Goal: Complete application form

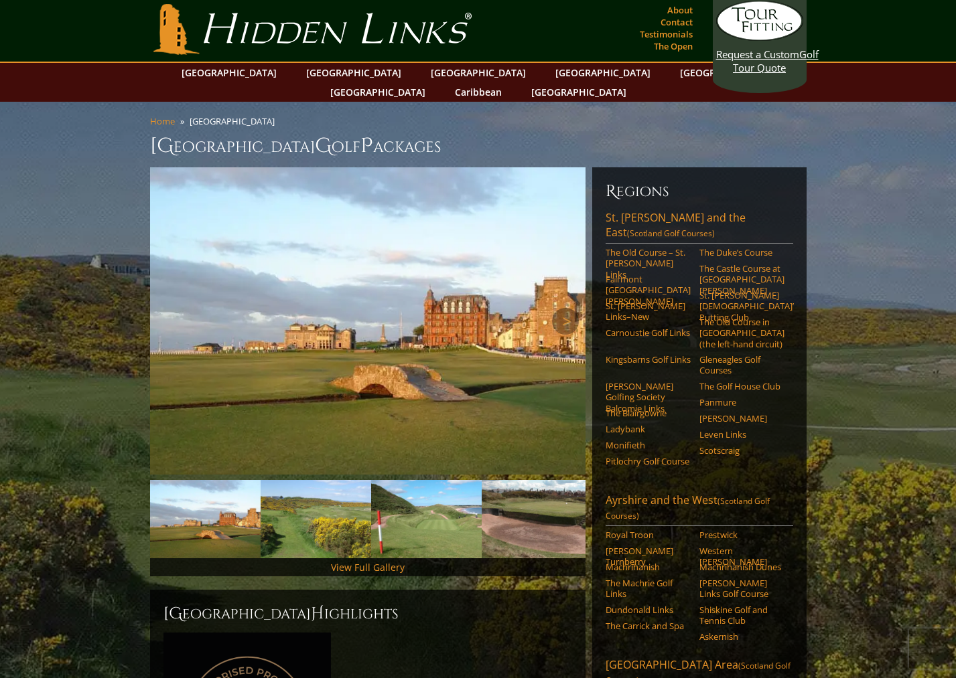
scroll to position [5, 0]
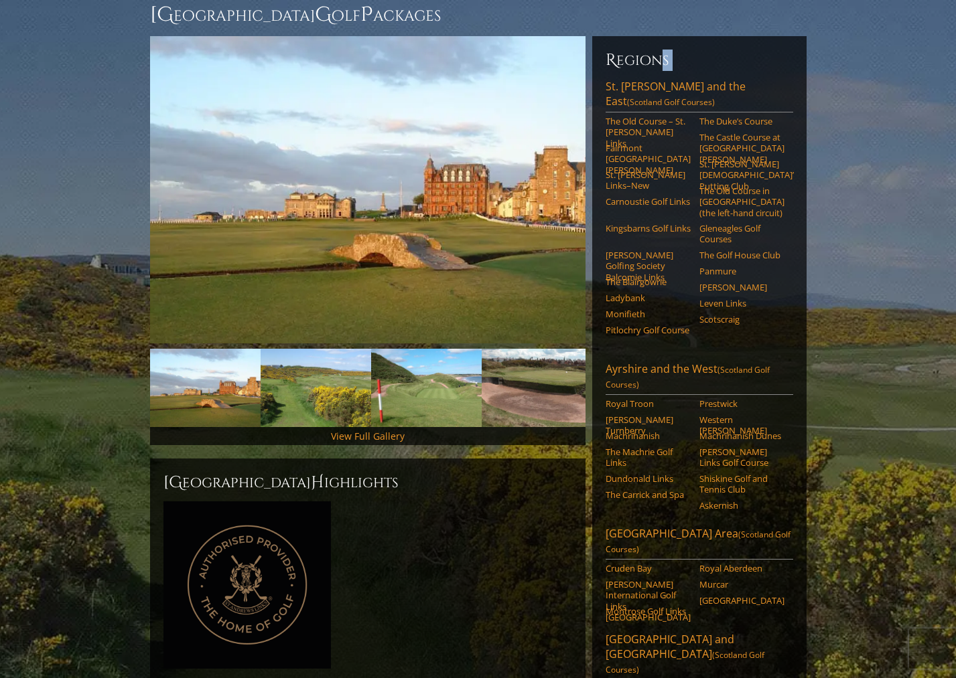
scroll to position [54, 0]
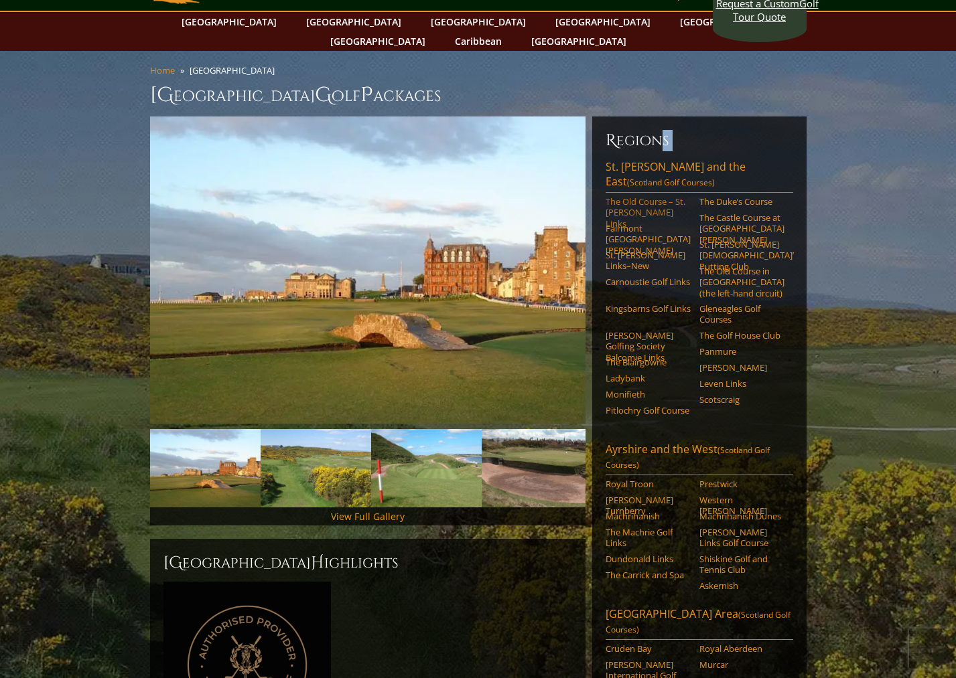
click at [644, 196] on link "The Old Course – St. Andrews Links" at bounding box center [647, 212] width 85 height 33
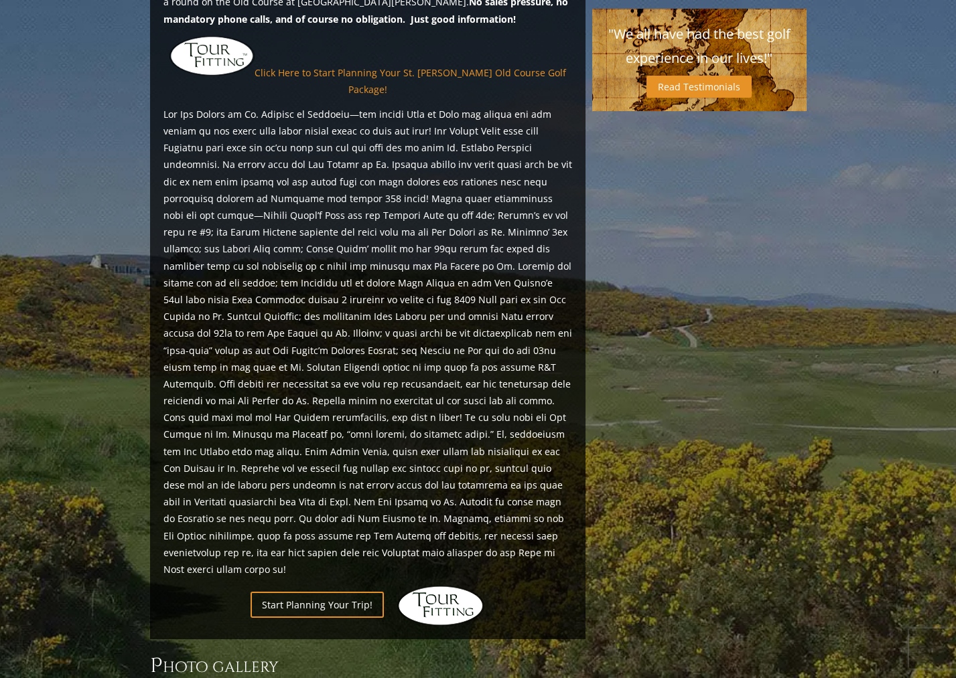
scroll to position [1286, 0]
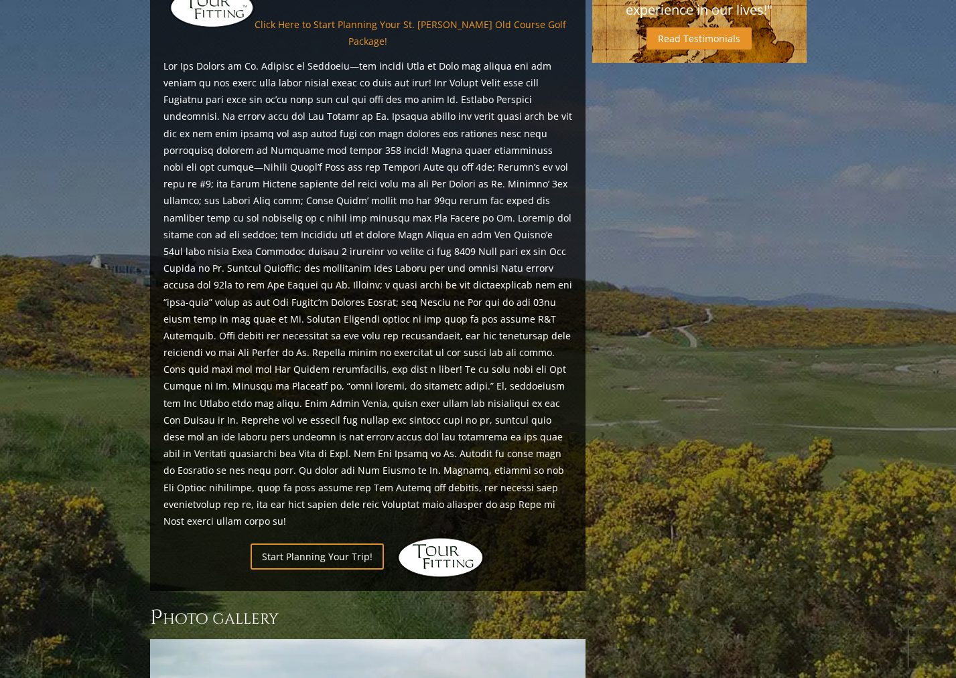
click at [731, 319] on div "Previous Next" at bounding box center [478, 4] width 663 height 2167
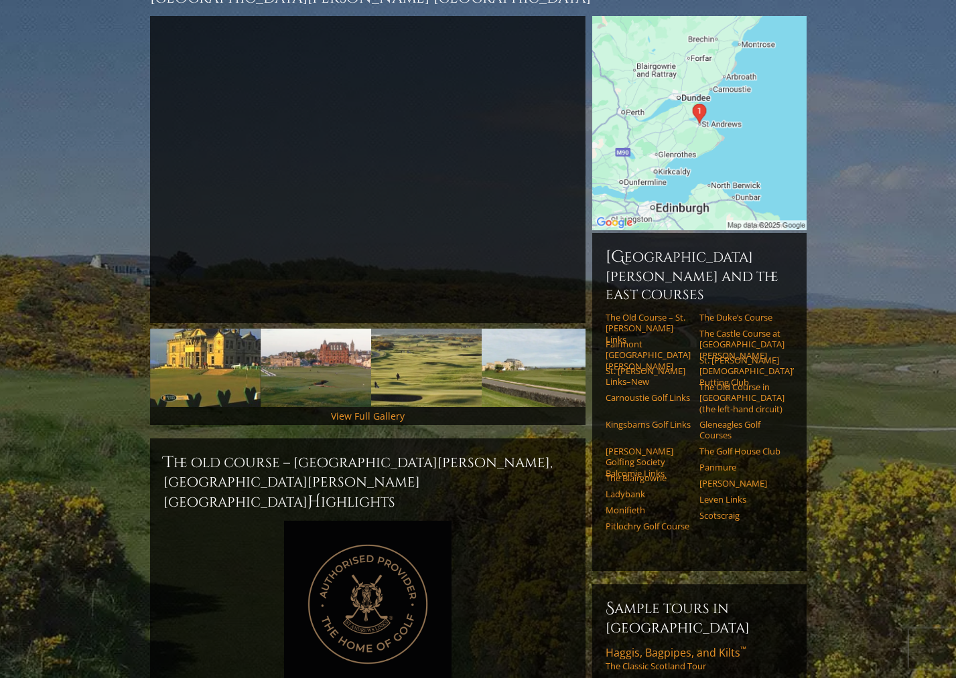
scroll to position [0, 0]
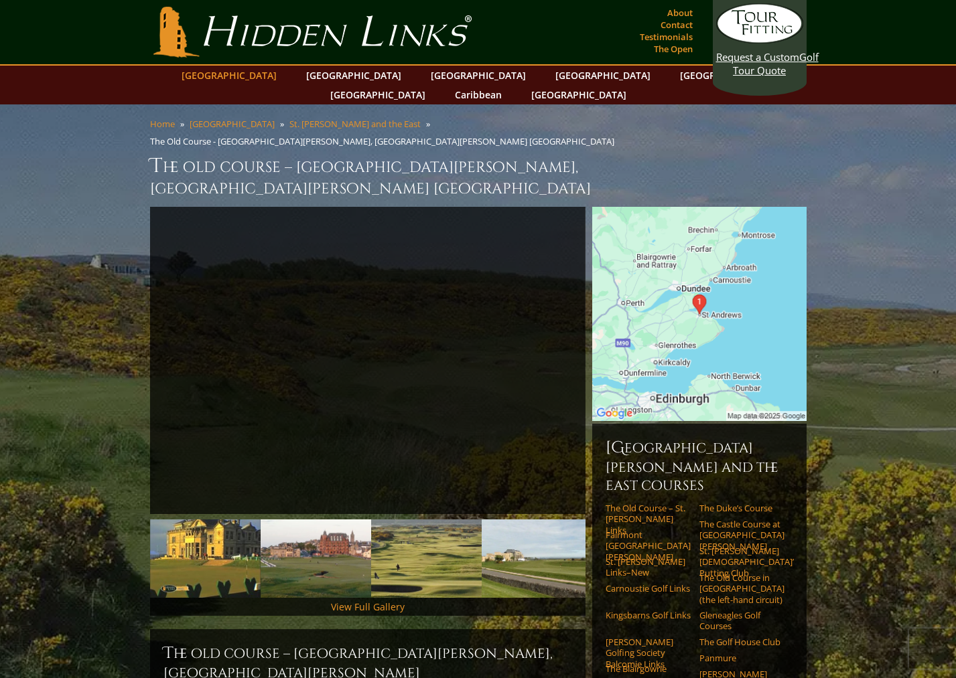
click at [268, 78] on link "[GEOGRAPHIC_DATA]" at bounding box center [229, 75] width 108 height 19
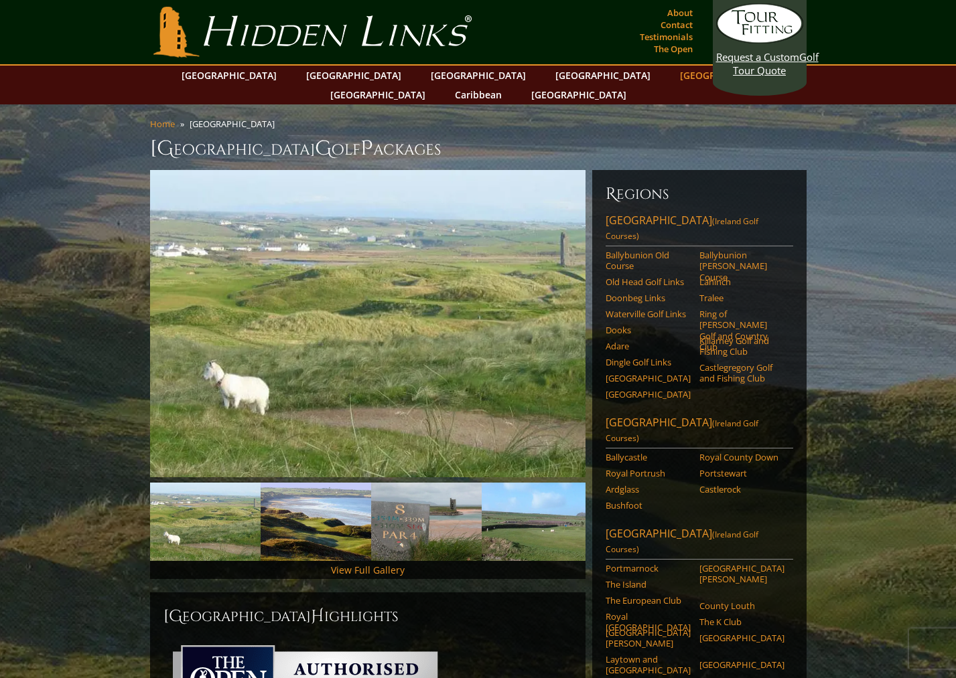
click at [673, 78] on link "[GEOGRAPHIC_DATA]" at bounding box center [727, 75] width 108 height 19
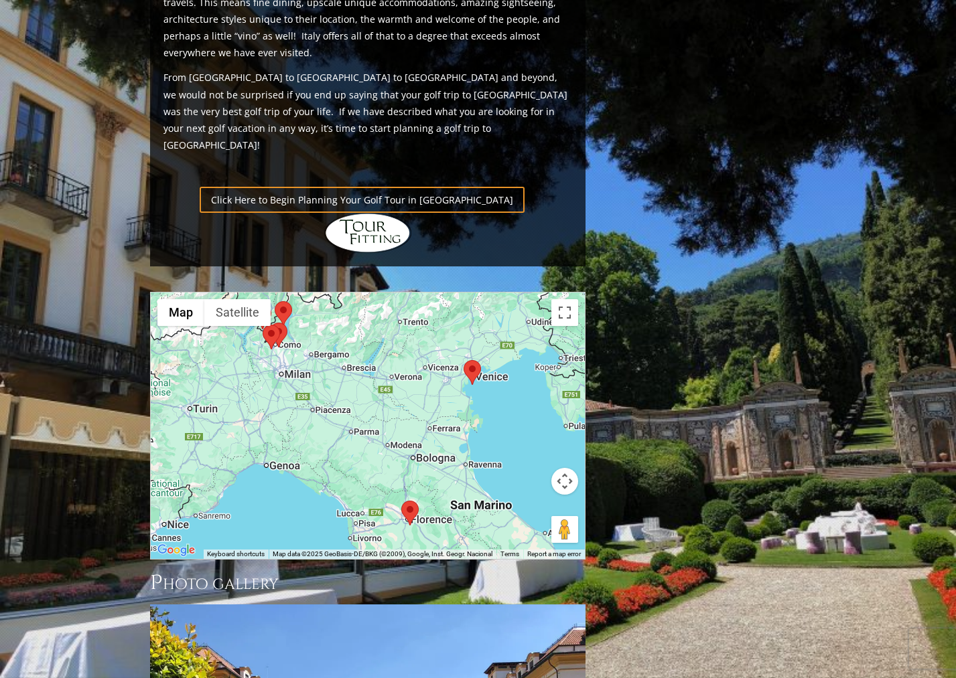
scroll to position [905, 0]
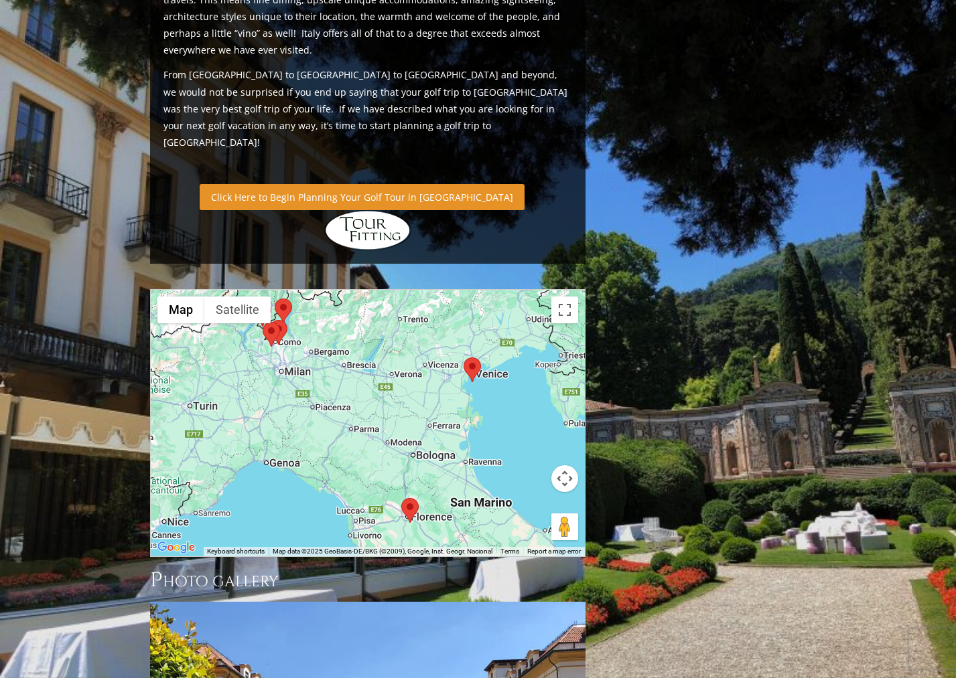
click at [316, 184] on link "Click Here to Begin Planning Your Golf Tour in [GEOGRAPHIC_DATA]" at bounding box center [362, 197] width 325 height 26
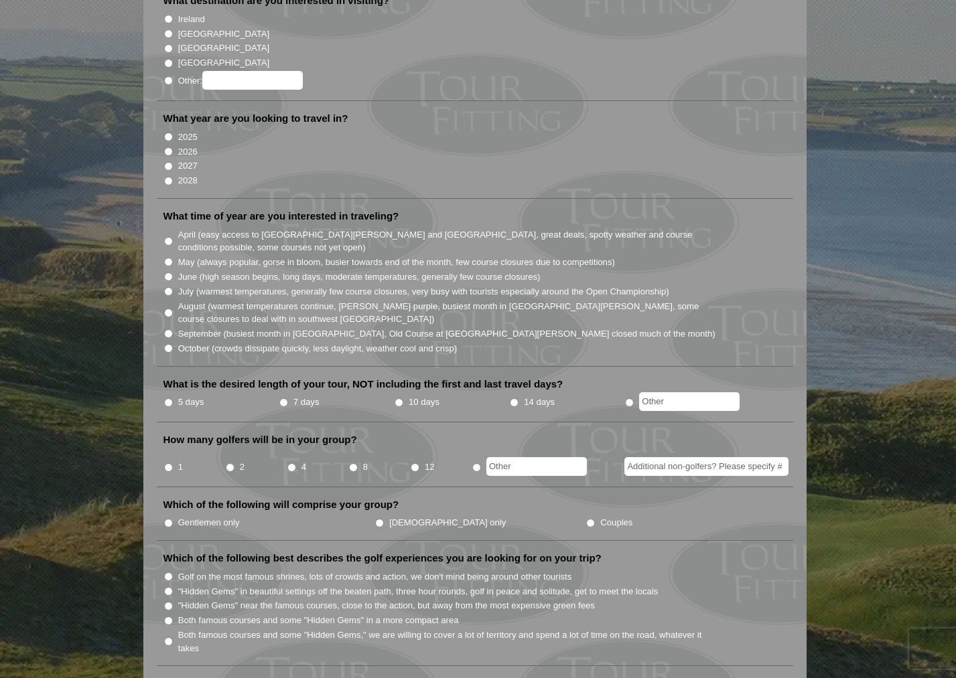
scroll to position [217, 0]
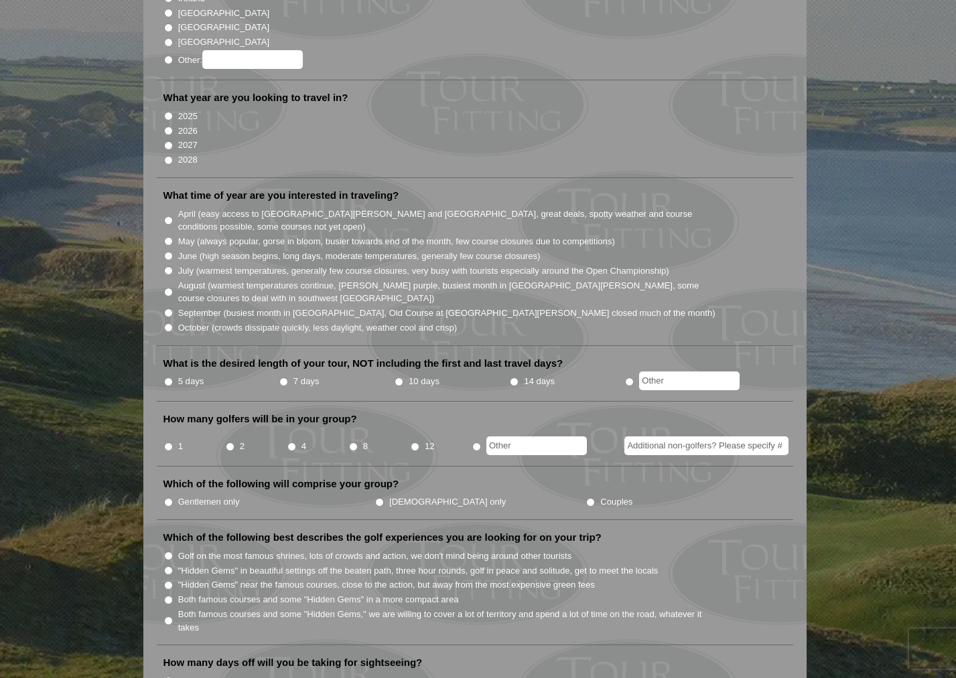
click at [166, 237] on input "May (always popular, gorse in bloom, busier towards end of the month, few cours…" at bounding box center [168, 241] width 9 height 9
radio input "true"
click at [169, 156] on input "2028" at bounding box center [168, 160] width 9 height 9
radio input "true"
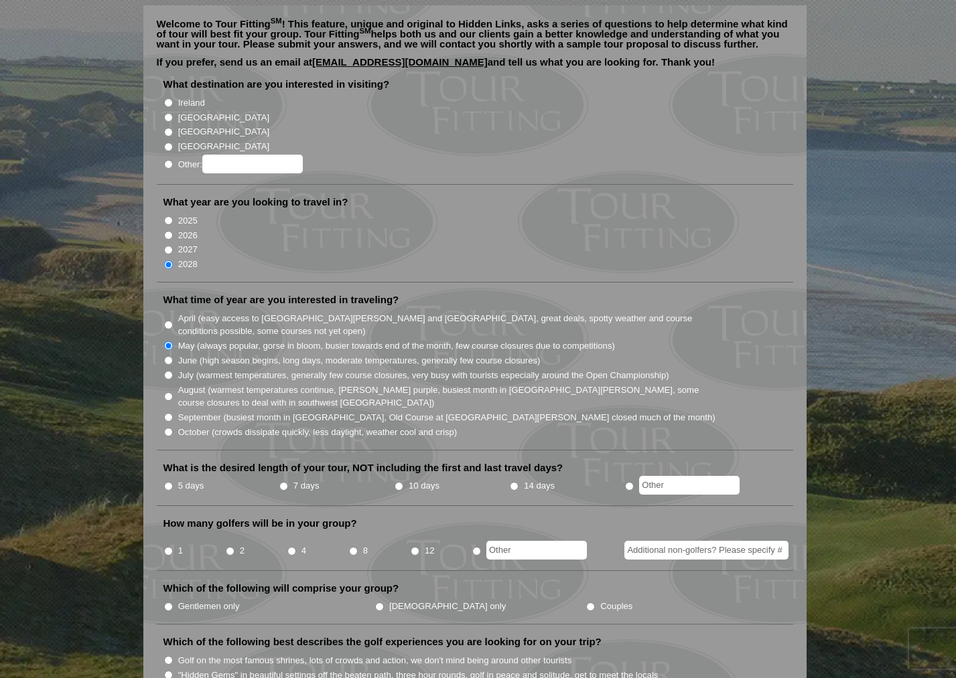
scroll to position [0, 0]
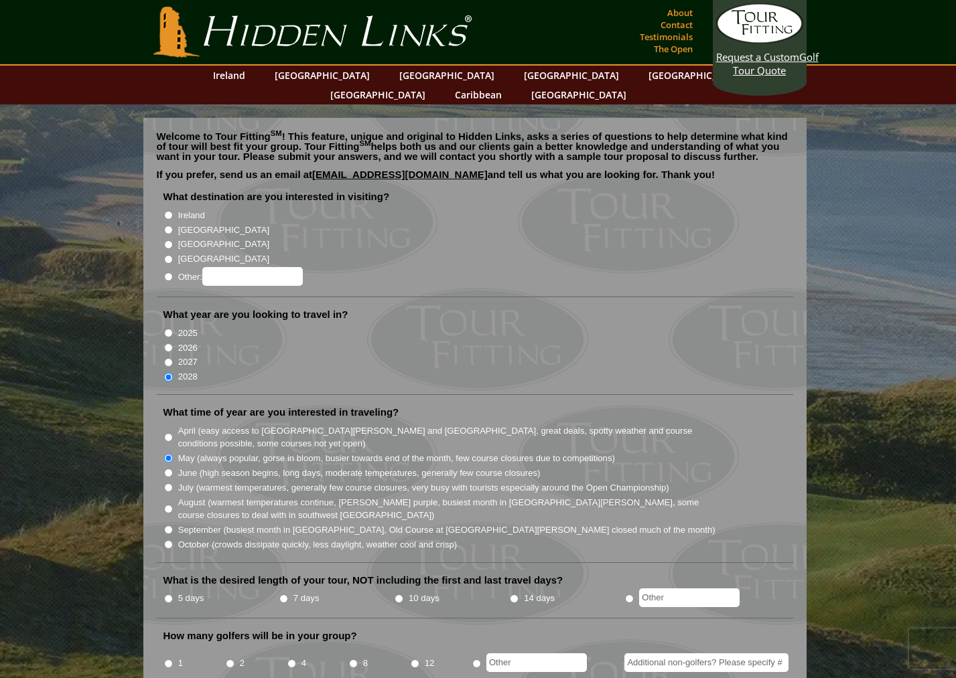
click at [167, 226] on input "[GEOGRAPHIC_DATA]" at bounding box center [168, 230] width 9 height 9
radio input "true"
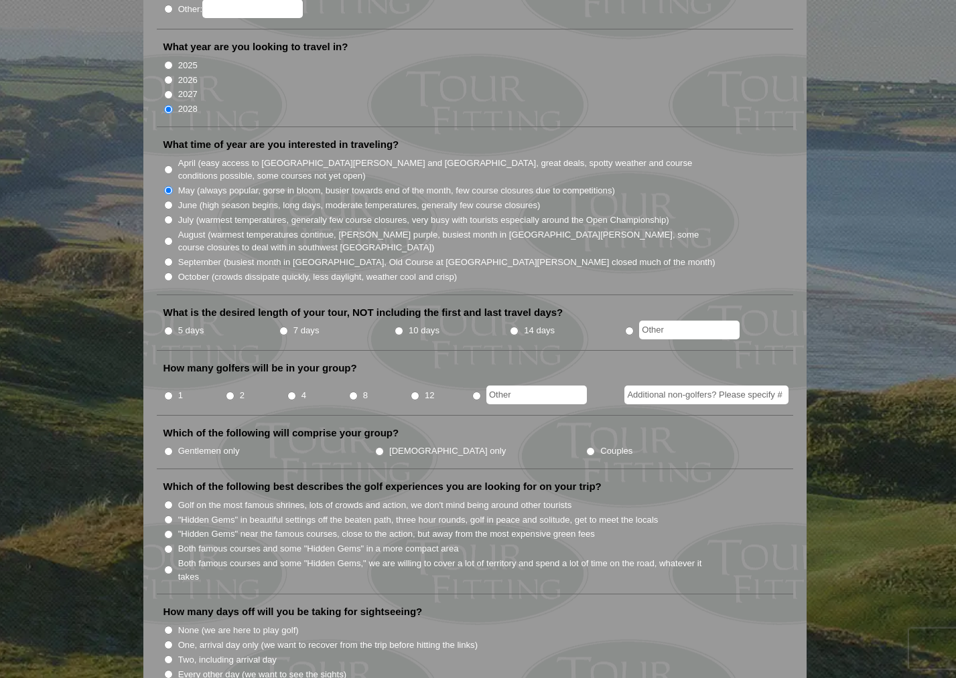
scroll to position [316, 0]
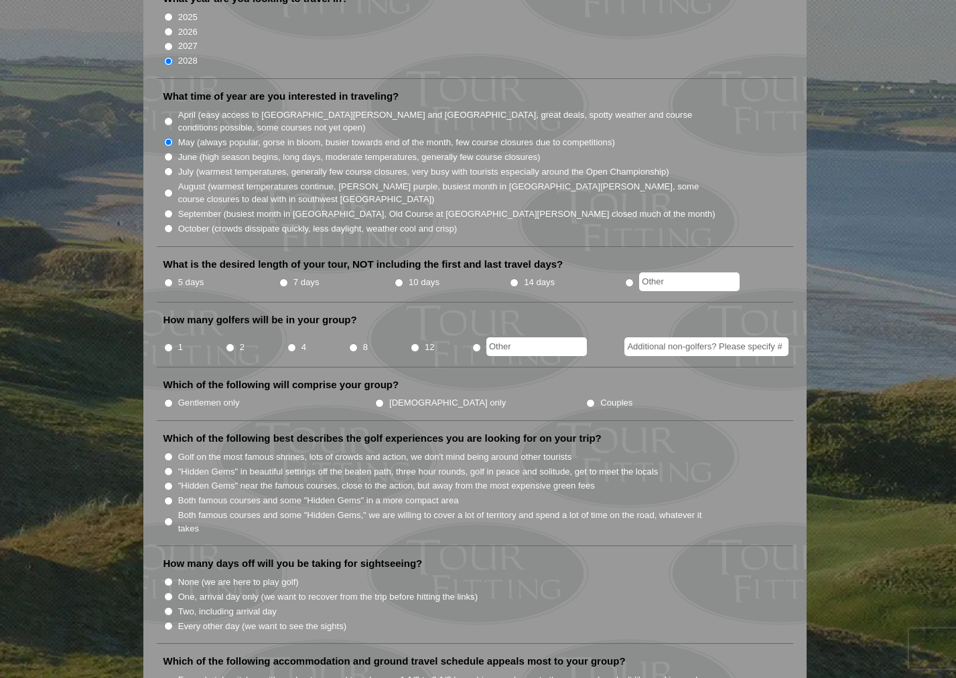
click at [168, 279] on input "5 days" at bounding box center [168, 283] width 9 height 9
radio input "true"
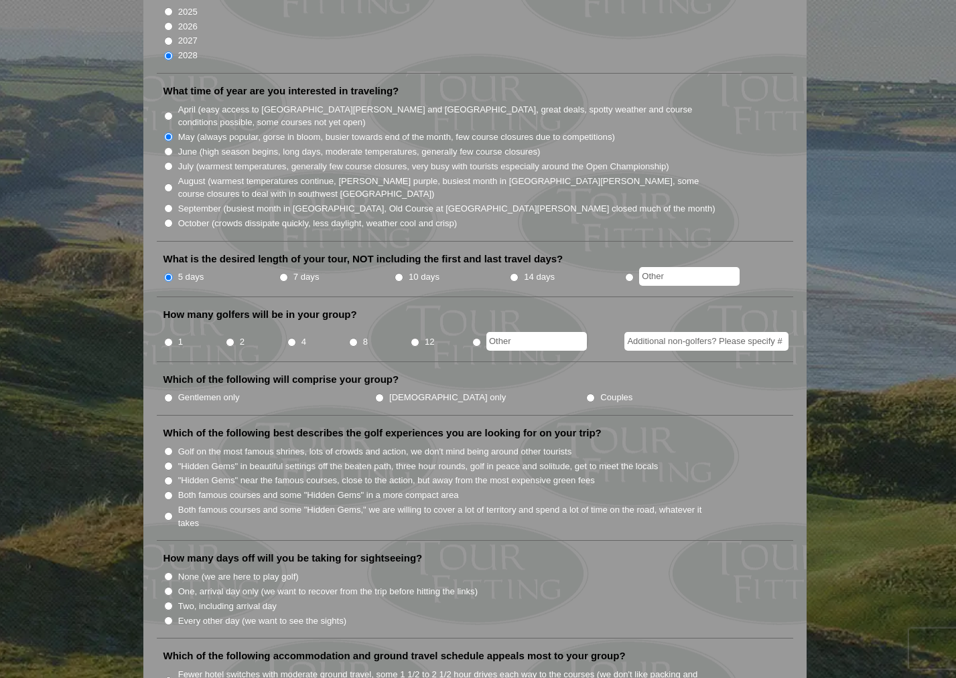
scroll to position [324, 0]
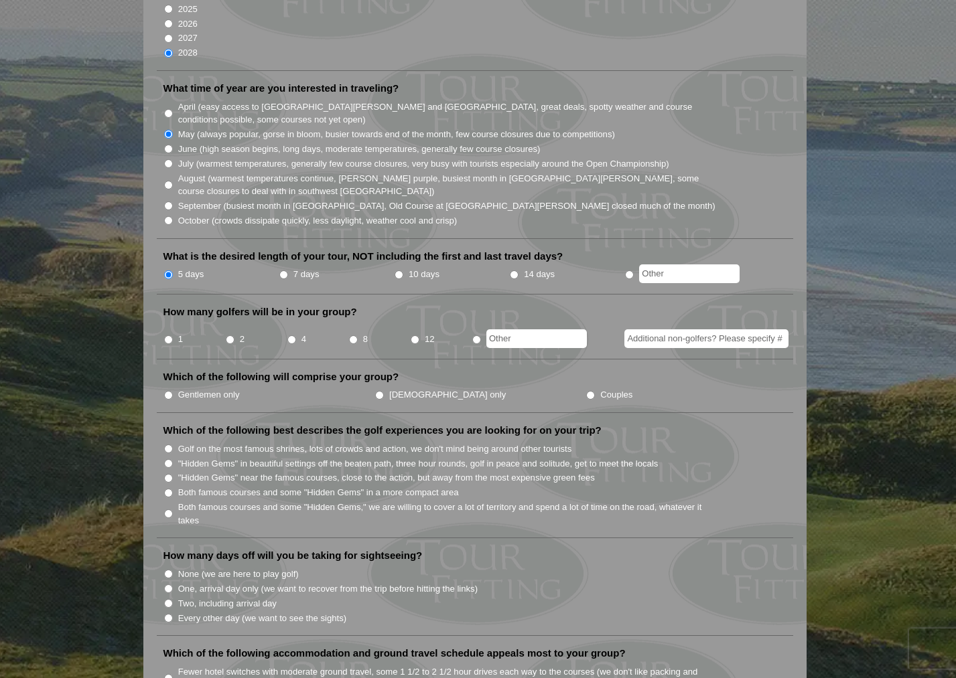
click at [230, 336] on input "2" at bounding box center [230, 340] width 9 height 9
radio input "true"
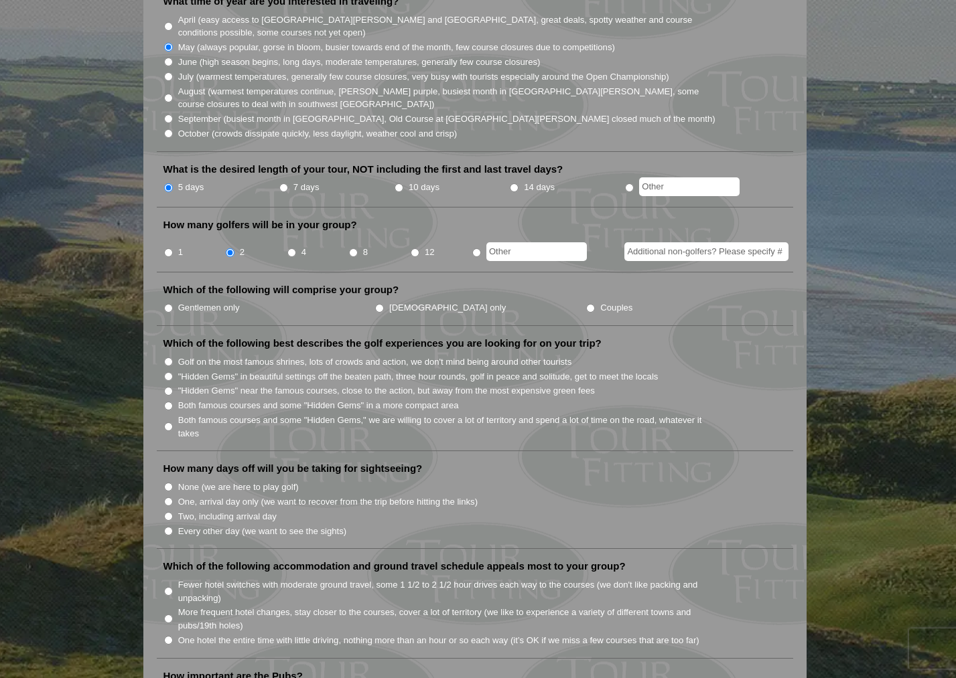
scroll to position [439, 0]
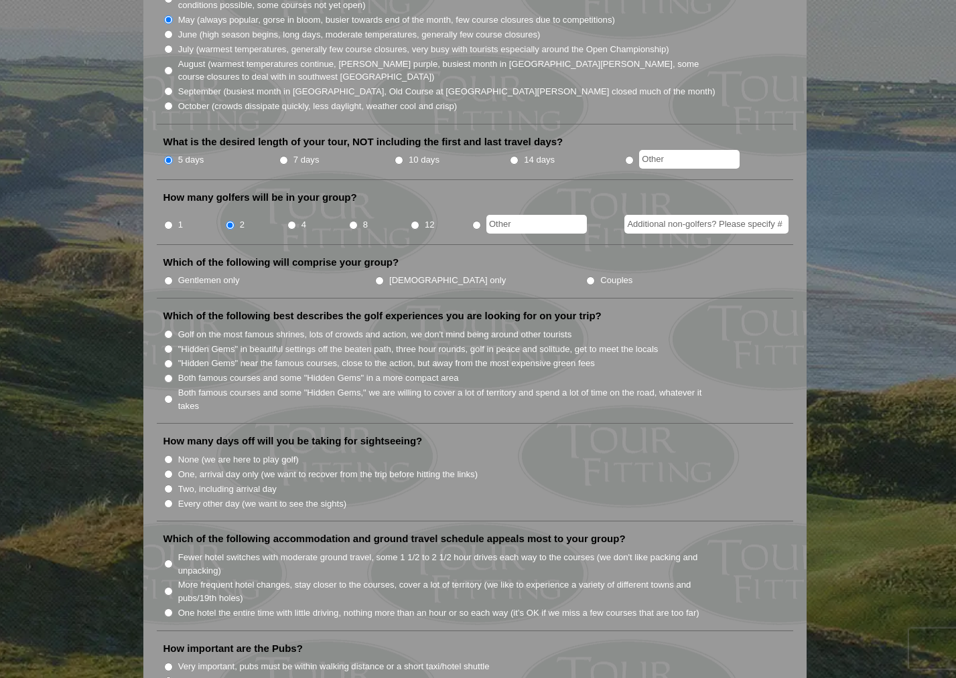
click at [586, 277] on input "Couples" at bounding box center [590, 281] width 9 height 9
radio input "true"
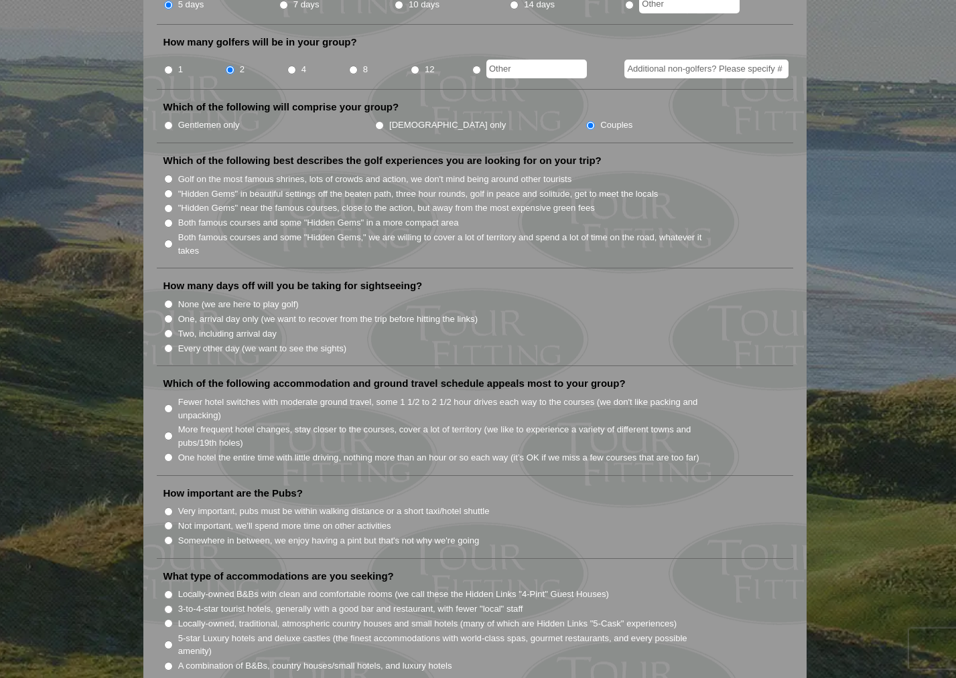
scroll to position [680, 0]
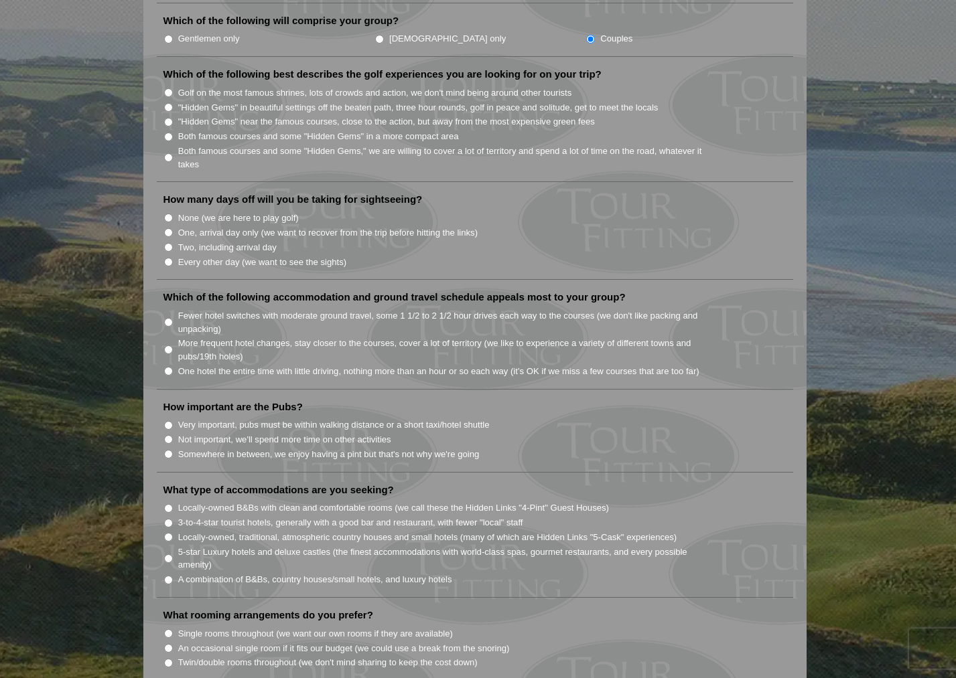
click at [167, 228] on input "One, arrival day only (we want to recover from the trip before hitting the link…" at bounding box center [168, 232] width 9 height 9
radio input "true"
click at [162, 83] on li "Which of the following best describes the golf experiences you are looking for …" at bounding box center [475, 125] width 636 height 115
click at [166, 103] on input ""Hidden Gems" in beautiful settings off the beaten path, three hour rounds, gol…" at bounding box center [168, 107] width 9 height 9
radio input "true"
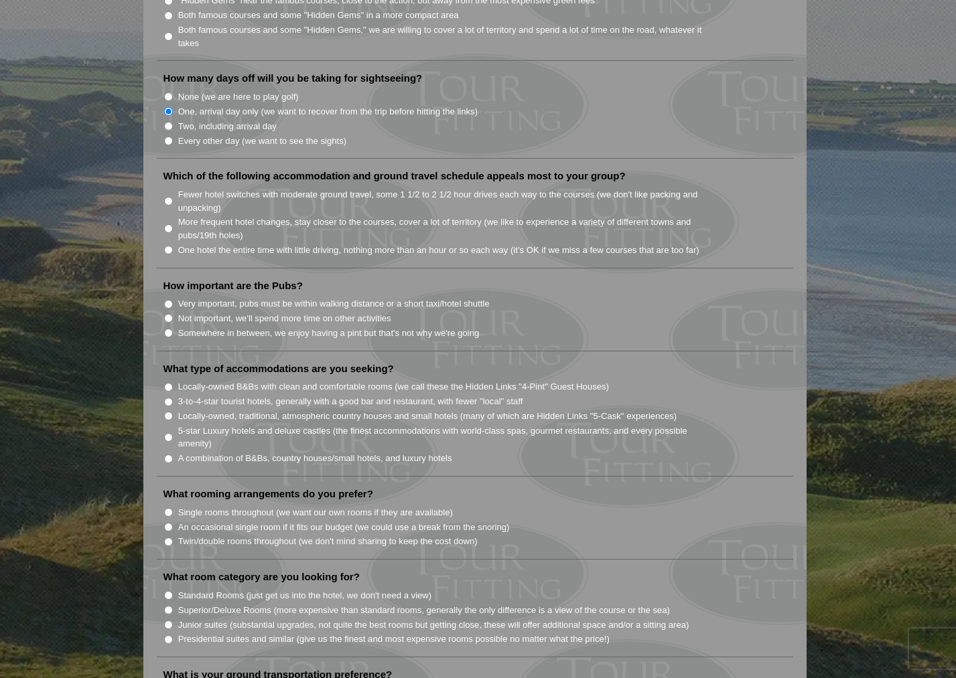
scroll to position [813, 0]
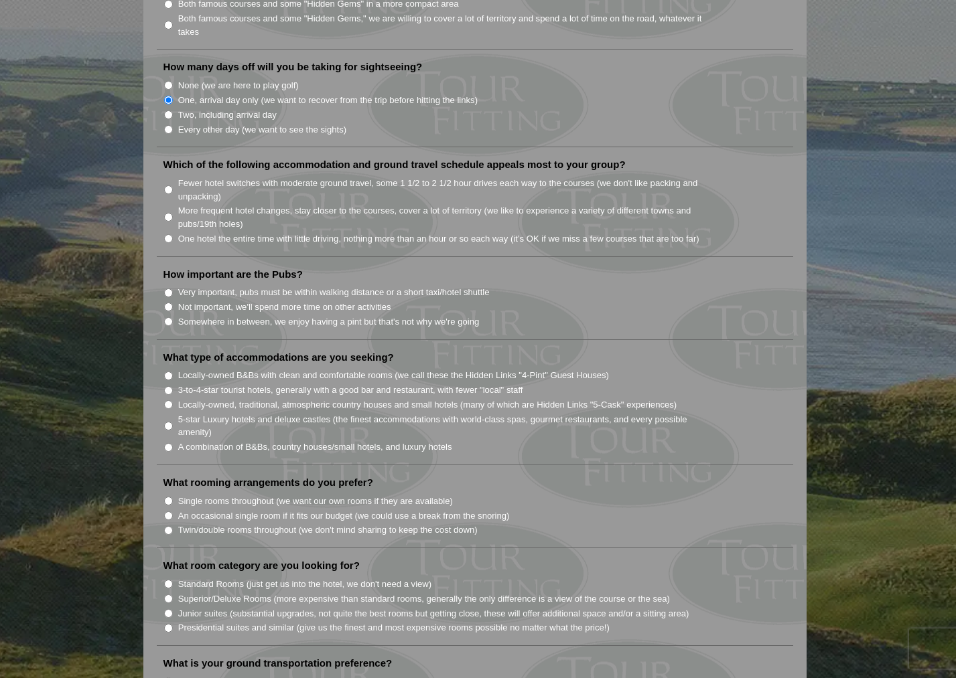
click at [168, 186] on input "Fewer hotel switches with moderate ground travel, some 1 1/2 to 2 1/2 hour driv…" at bounding box center [168, 190] width 9 height 9
radio input "true"
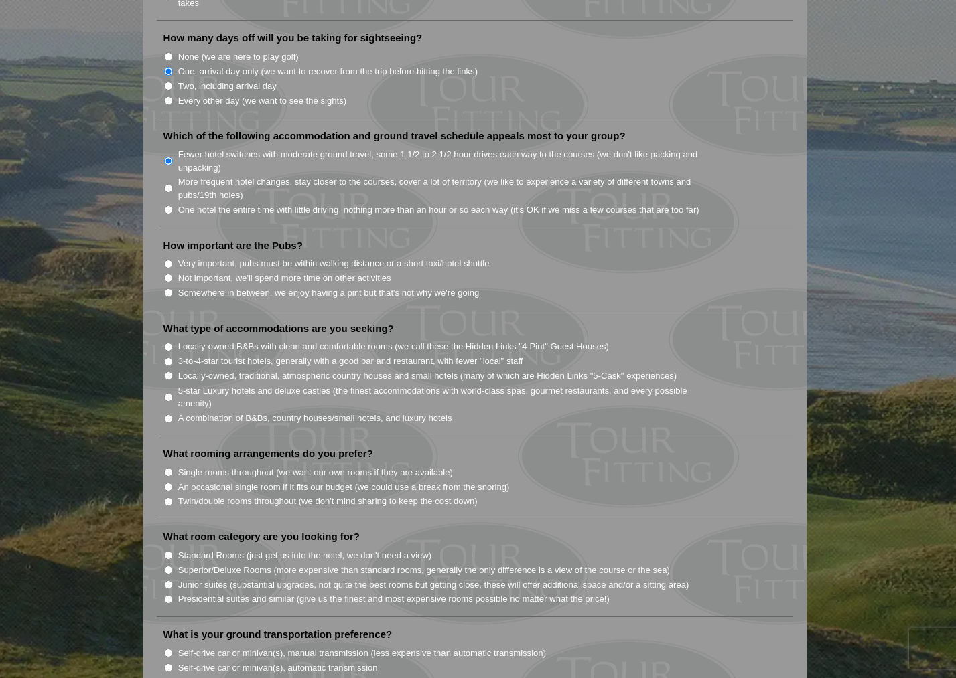
scroll to position [845, 0]
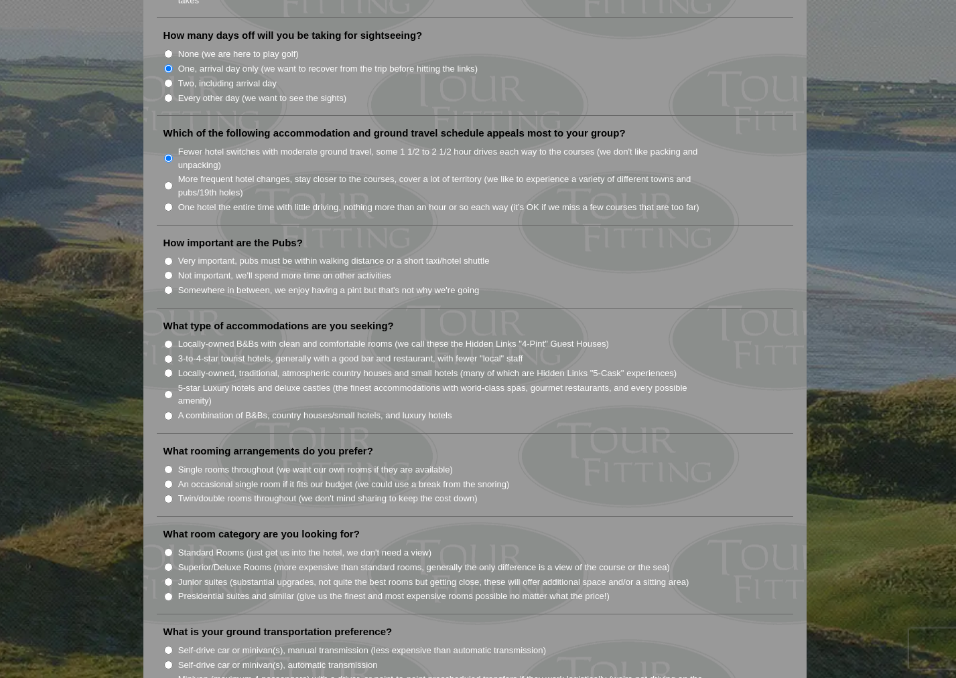
click at [164, 203] on input "One hotel the entire time with little driving, nothing more than an hour or so …" at bounding box center [168, 207] width 9 height 9
radio input "true"
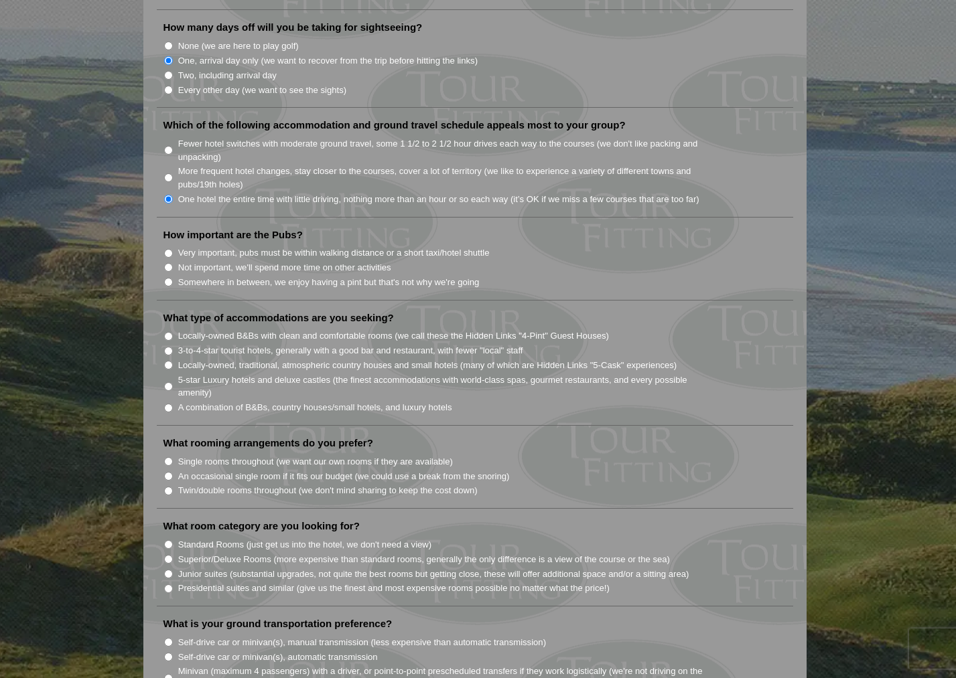
scroll to position [887, 0]
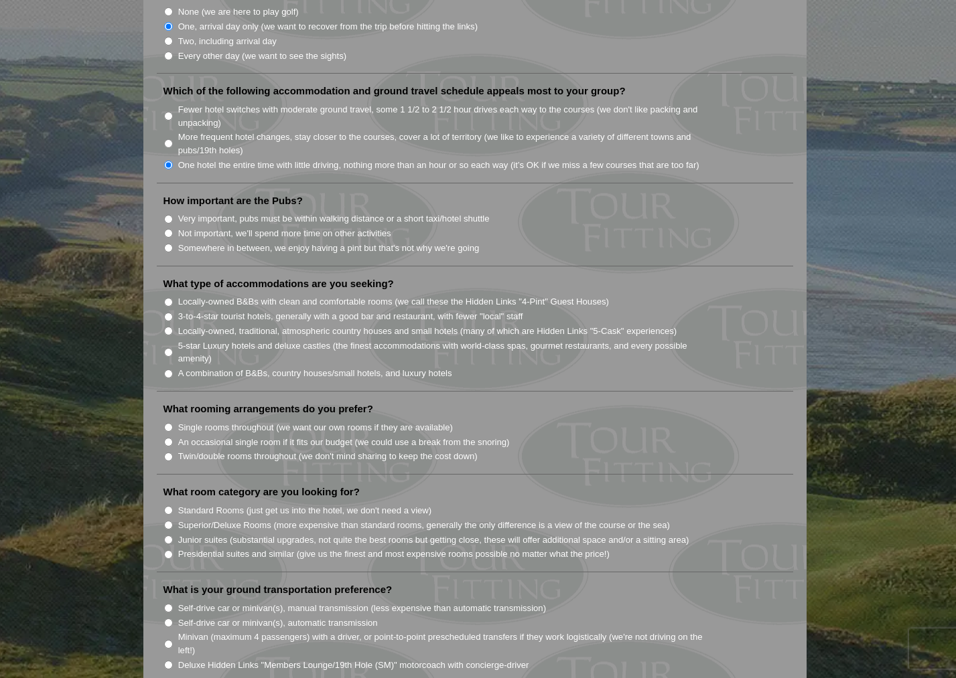
click at [167, 244] on input "Somewhere in between, we enjoy having a pint but that's not why we're going" at bounding box center [168, 248] width 9 height 9
radio input "true"
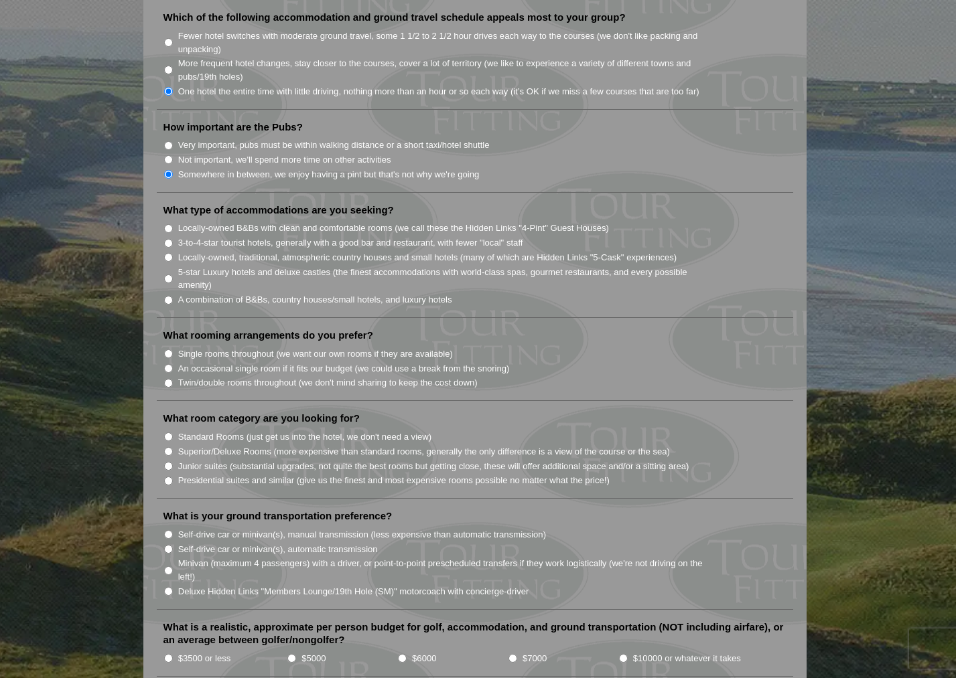
scroll to position [990, 0]
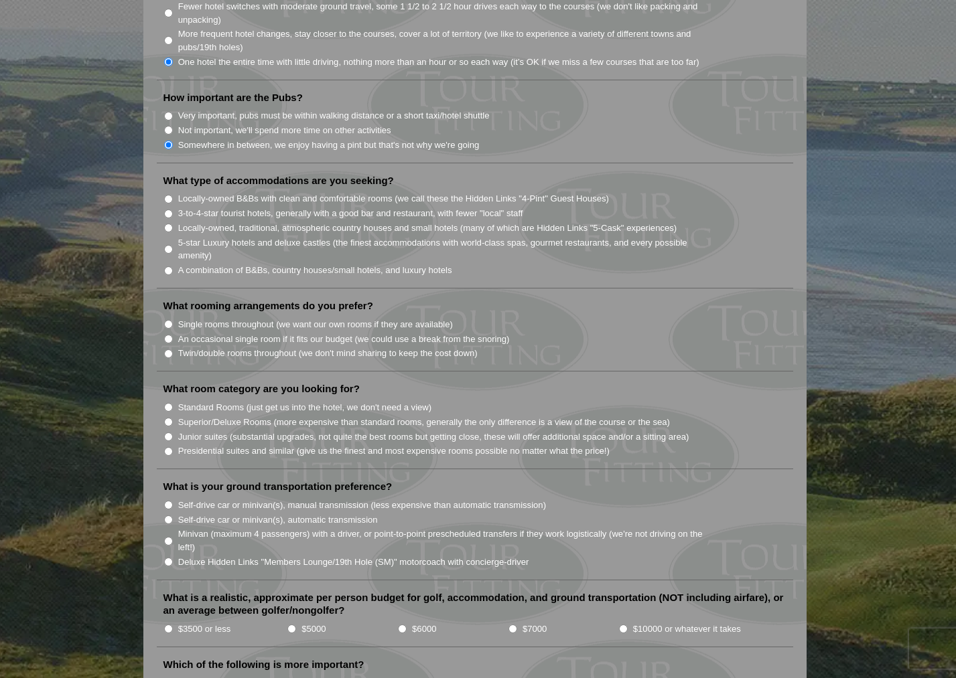
click at [169, 224] on input "Locally-owned, traditional, atmospheric country houses and small hotels (many o…" at bounding box center [168, 228] width 9 height 9
radio input "true"
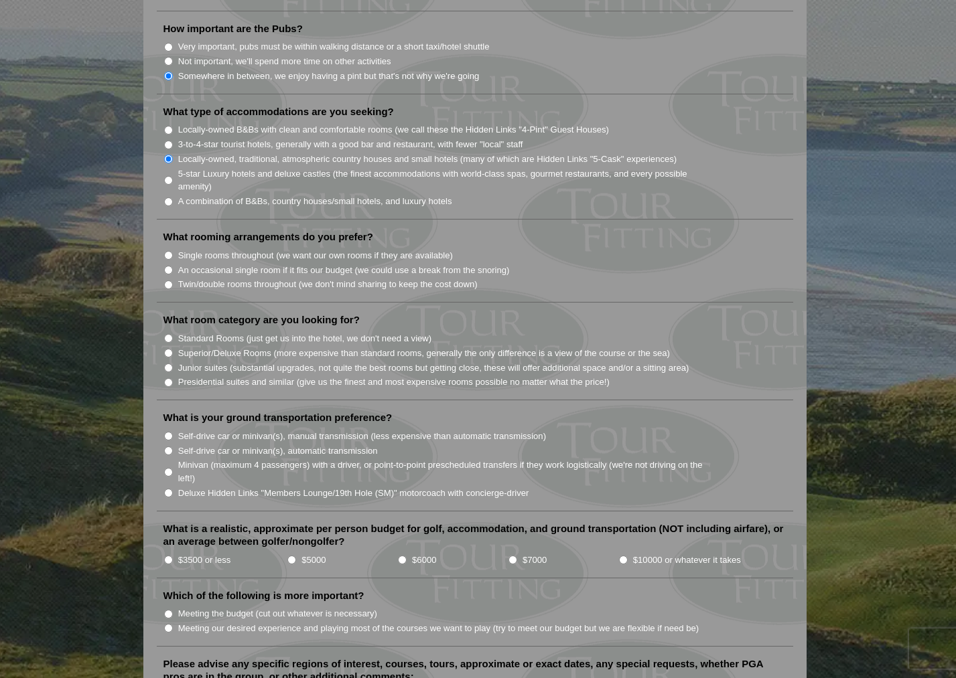
click at [169, 248] on li "Single rooms throughout (we want our own rooms if they are available)" at bounding box center [480, 255] width 634 height 15
click at [168, 251] on input "Single rooms throughout (we want our own rooms if they are available)" at bounding box center [168, 255] width 9 height 9
radio input "true"
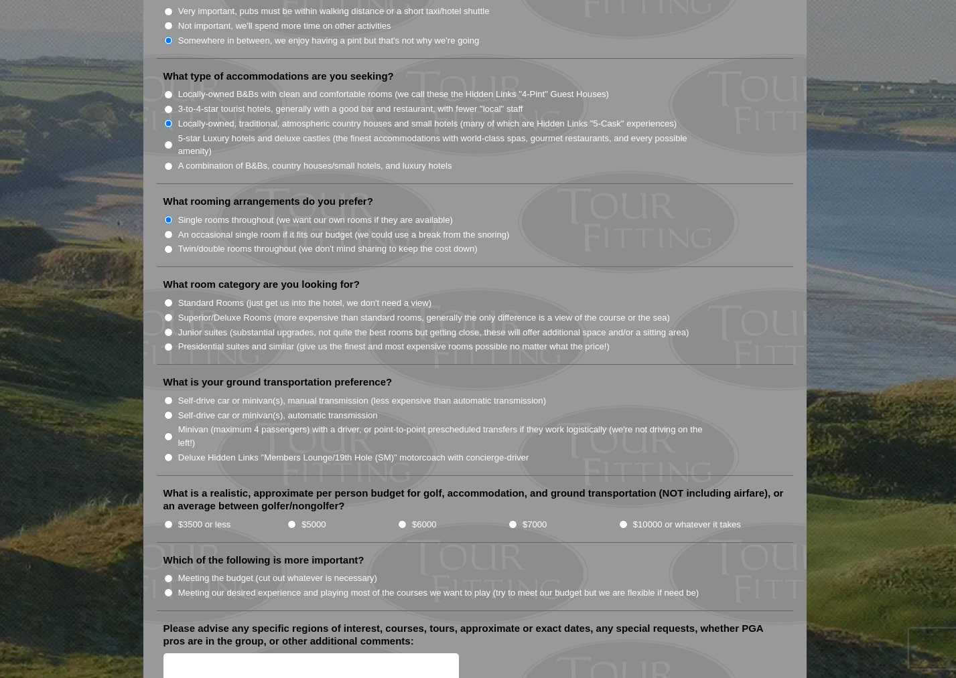
scroll to position [1121, 0]
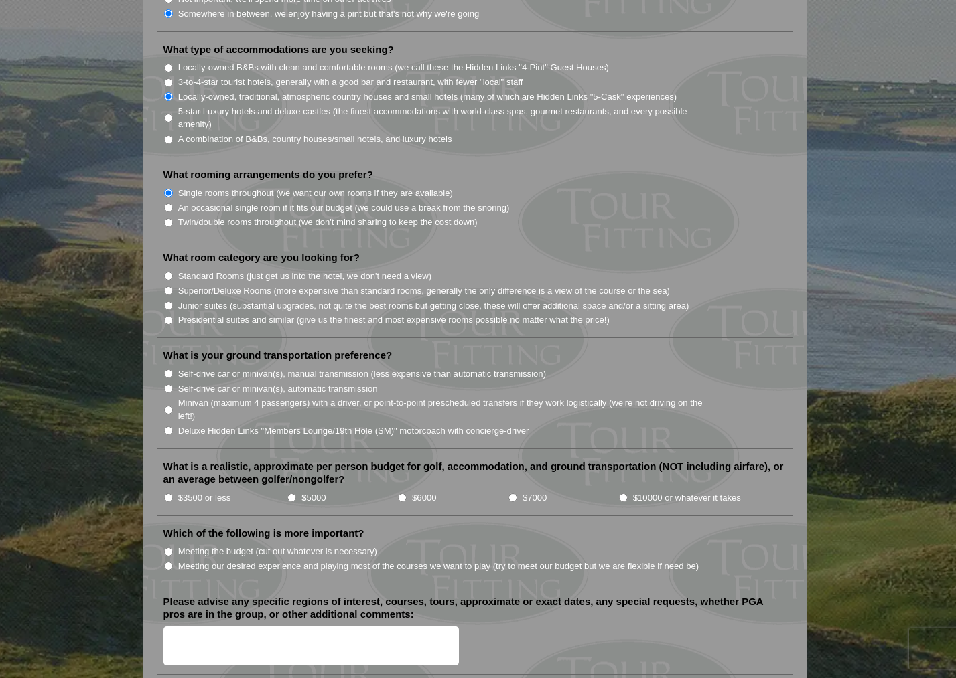
click at [167, 287] on input "Superior/Deluxe Rooms (more expensive than standard rooms, generally the only d…" at bounding box center [168, 291] width 9 height 9
radio input "true"
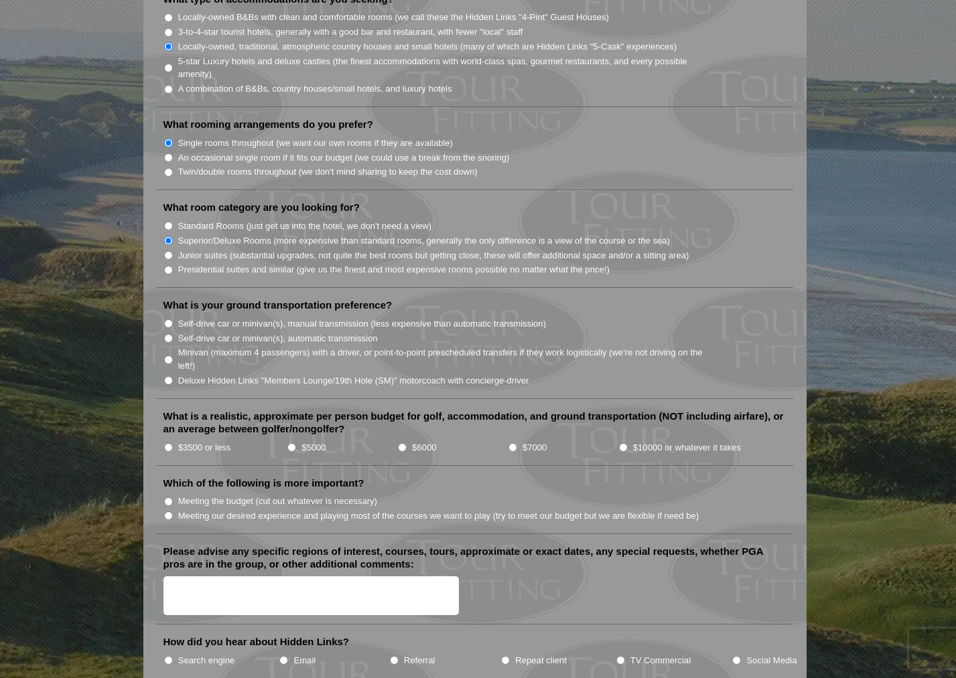
scroll to position [1195, 0]
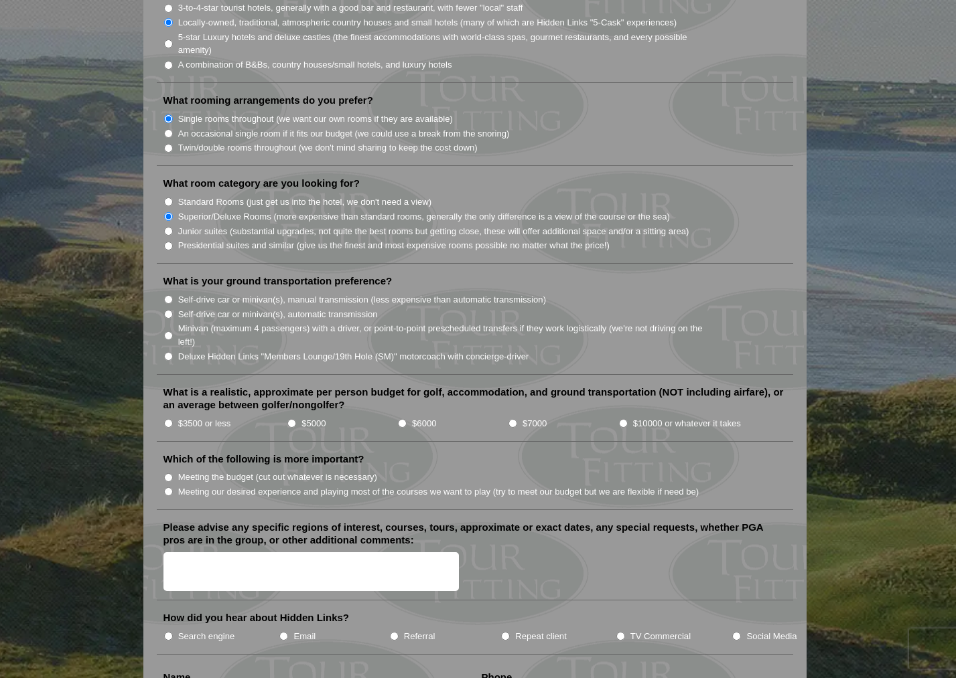
click at [168, 310] on input "Self-drive car or minivan(s), automatic transmission" at bounding box center [168, 314] width 9 height 9
radio input "true"
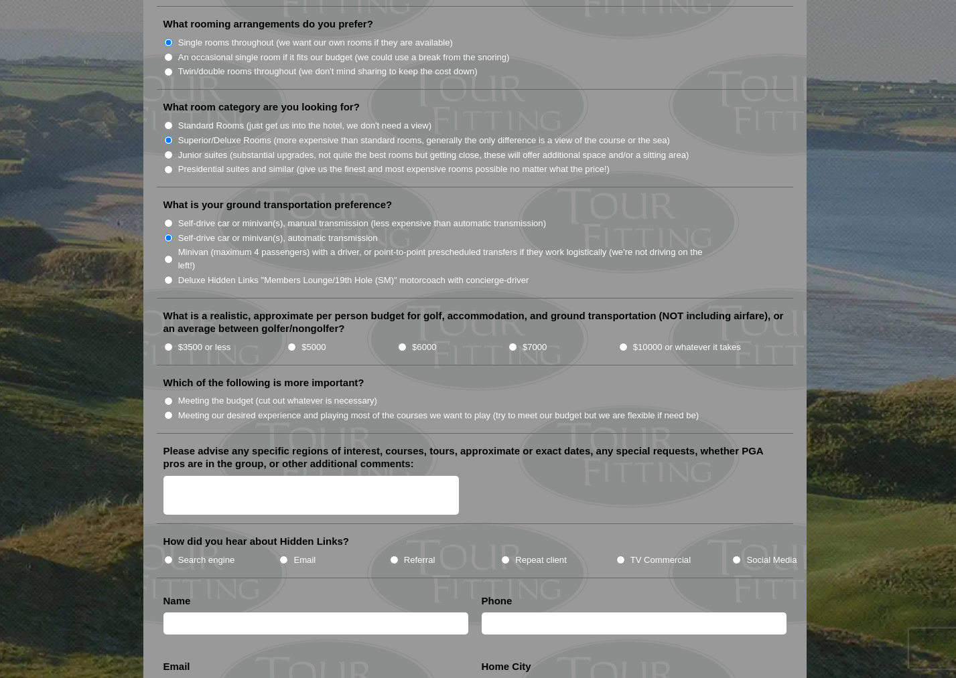
scroll to position [1279, 0]
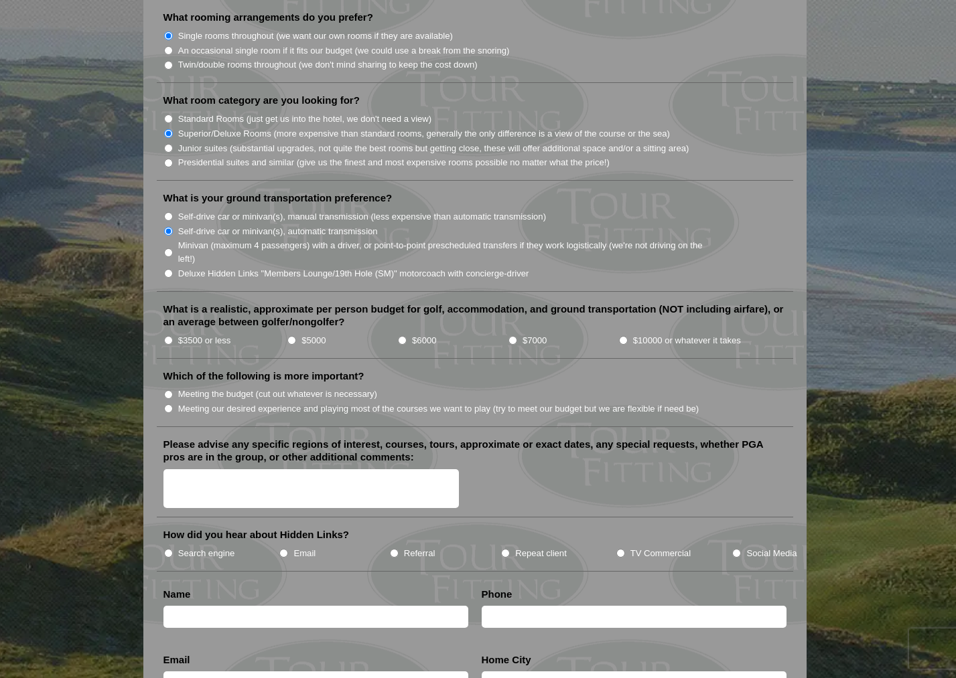
click at [293, 336] on input "$5000" at bounding box center [291, 340] width 9 height 9
radio input "true"
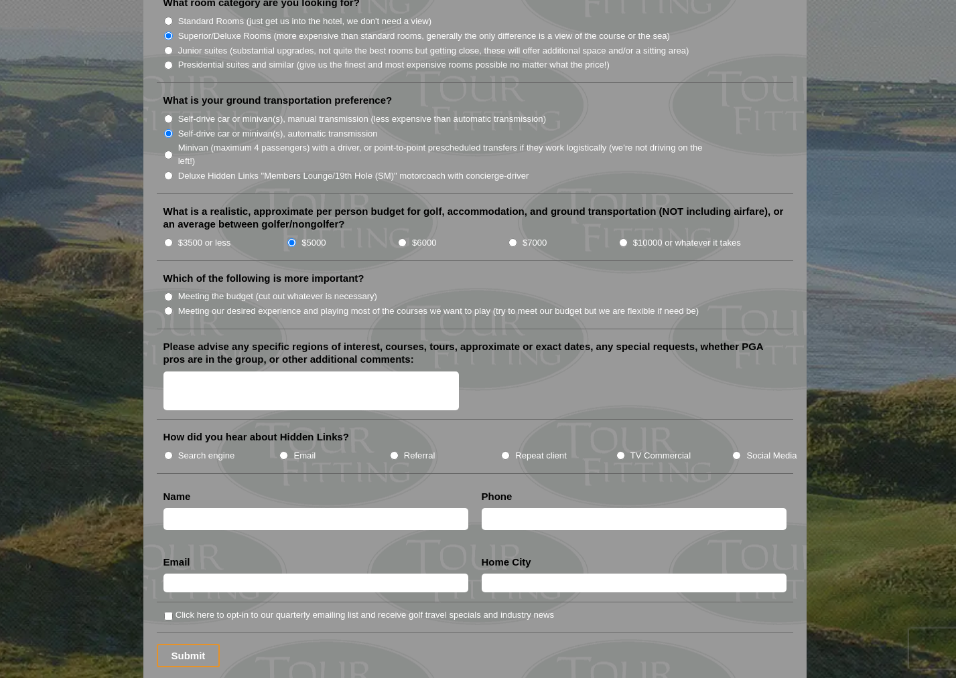
scroll to position [1386, 0]
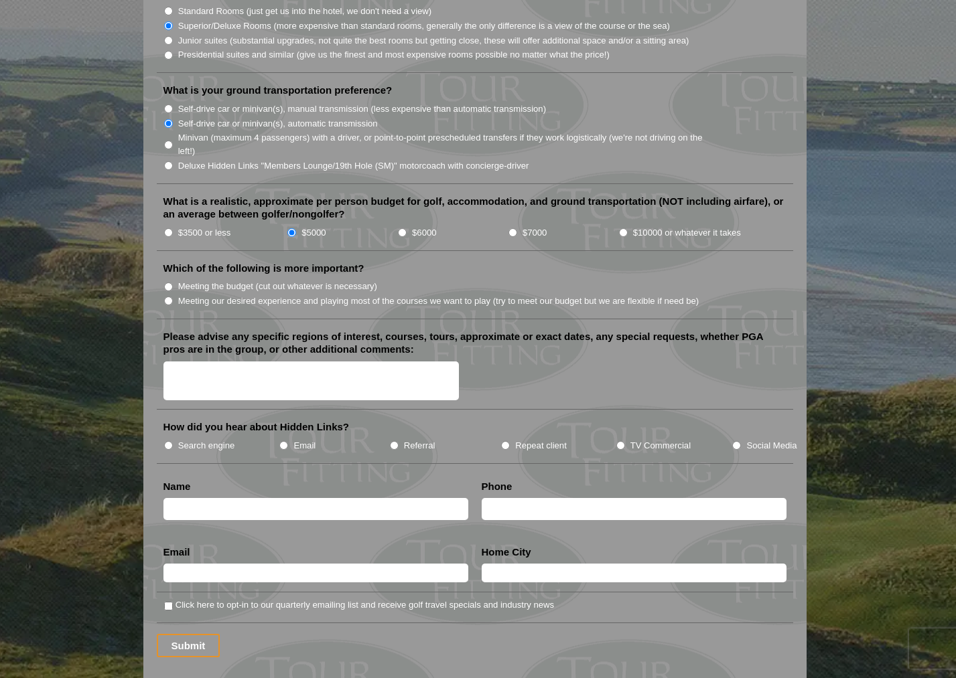
click at [167, 297] on input "Meeting our desired experience and playing most of the courses we want to play …" at bounding box center [168, 301] width 9 height 9
radio input "true"
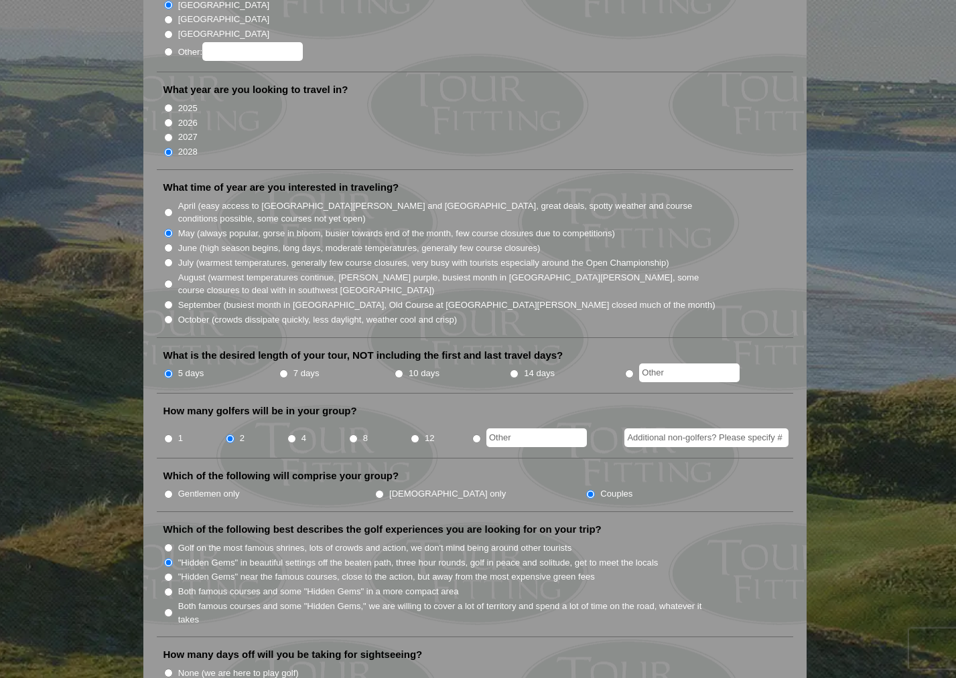
scroll to position [236, 0]
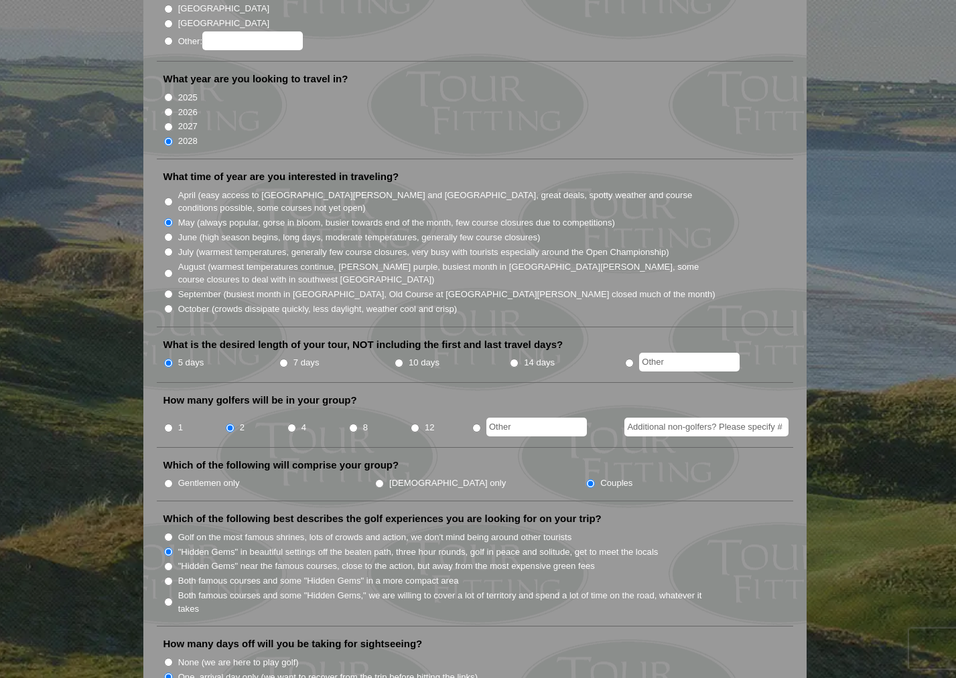
click at [512, 359] on input "14 days" at bounding box center [514, 363] width 9 height 9
radio input "true"
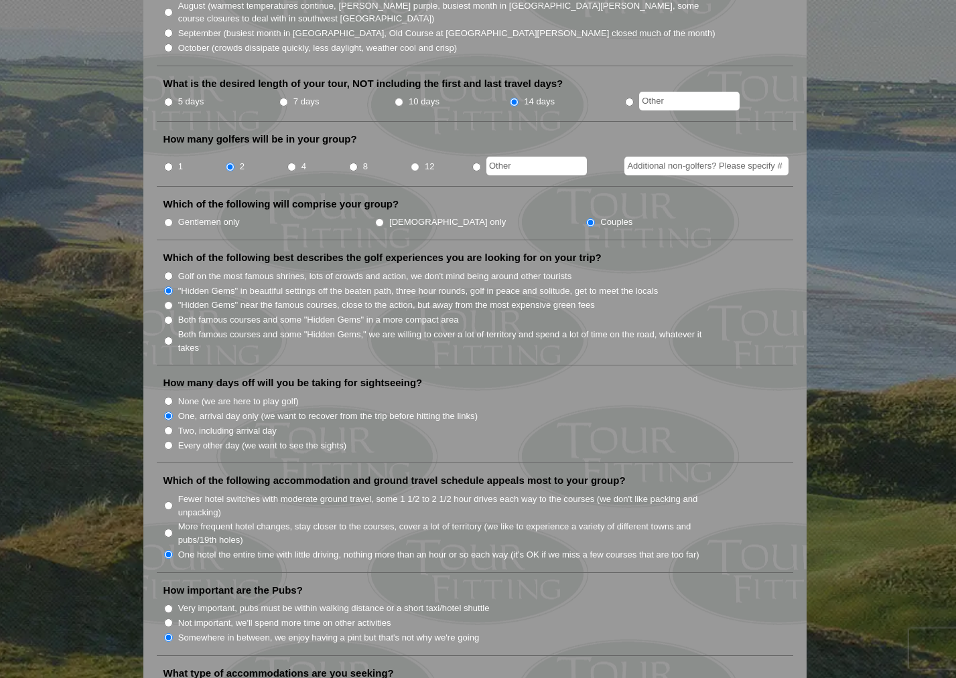
scroll to position [511, 0]
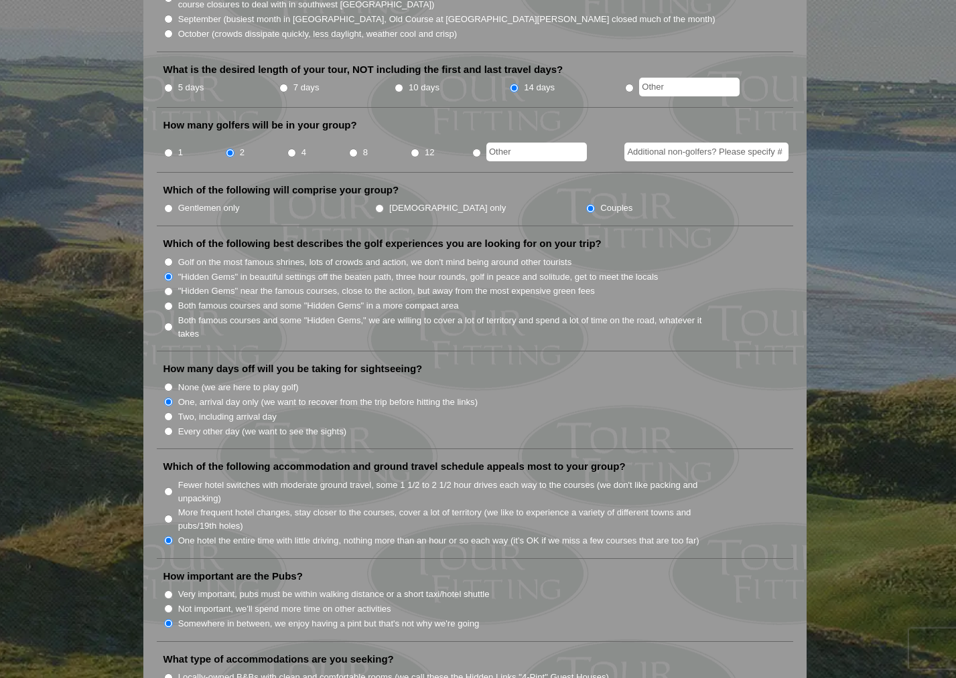
click at [170, 287] on input ""Hidden Gems" near the famous courses, close to the action, but away from the m…" at bounding box center [168, 291] width 9 height 9
radio input "true"
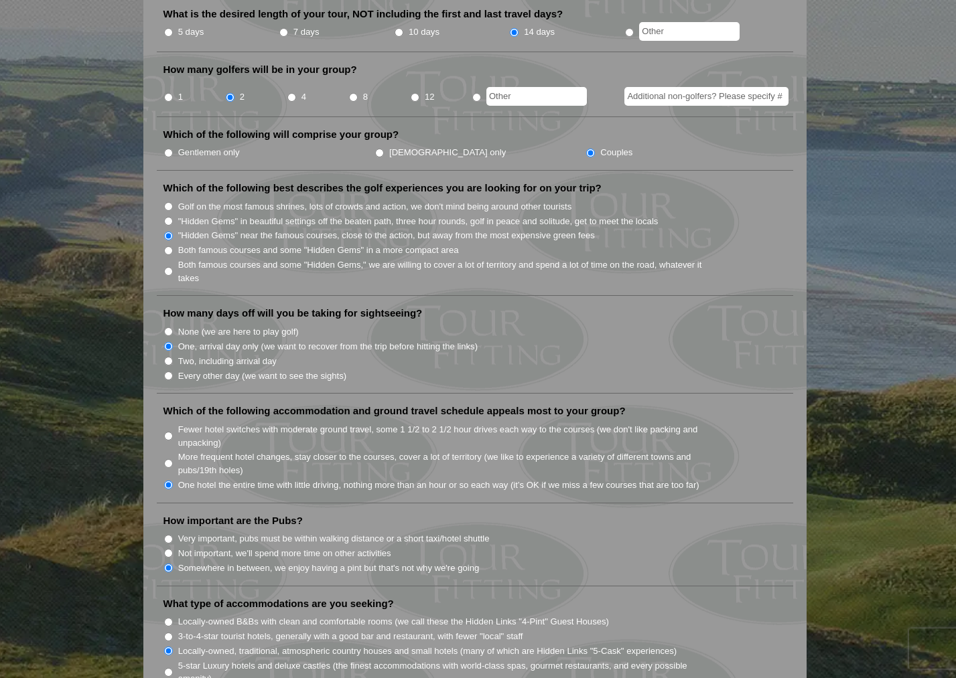
scroll to position [569, 0]
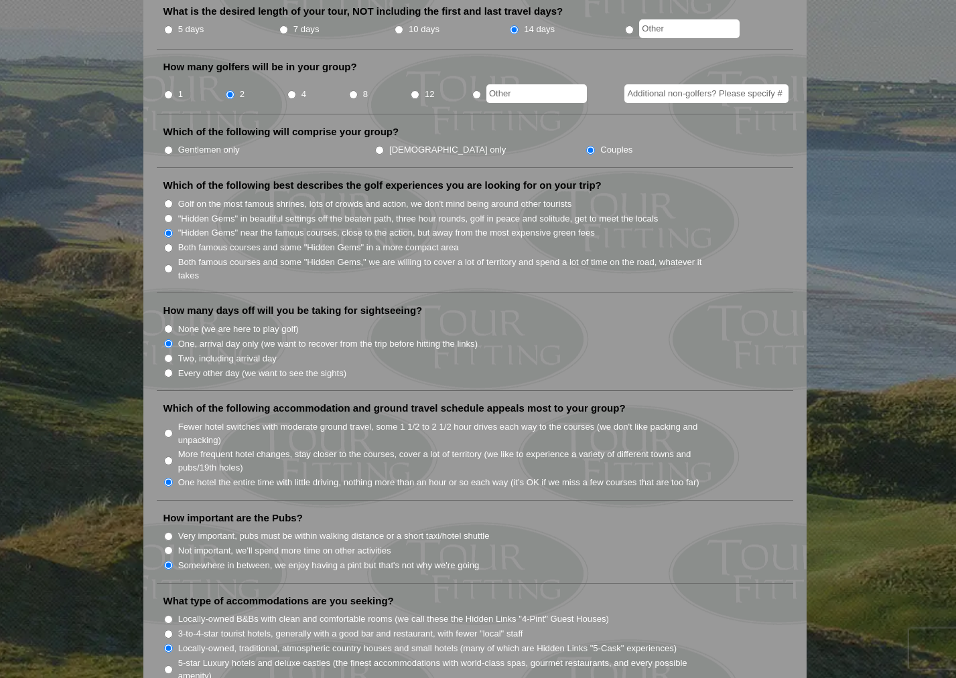
click at [169, 244] on input "Both famous courses and some "Hidden Gems" in a more compact area" at bounding box center [168, 248] width 9 height 9
radio input "true"
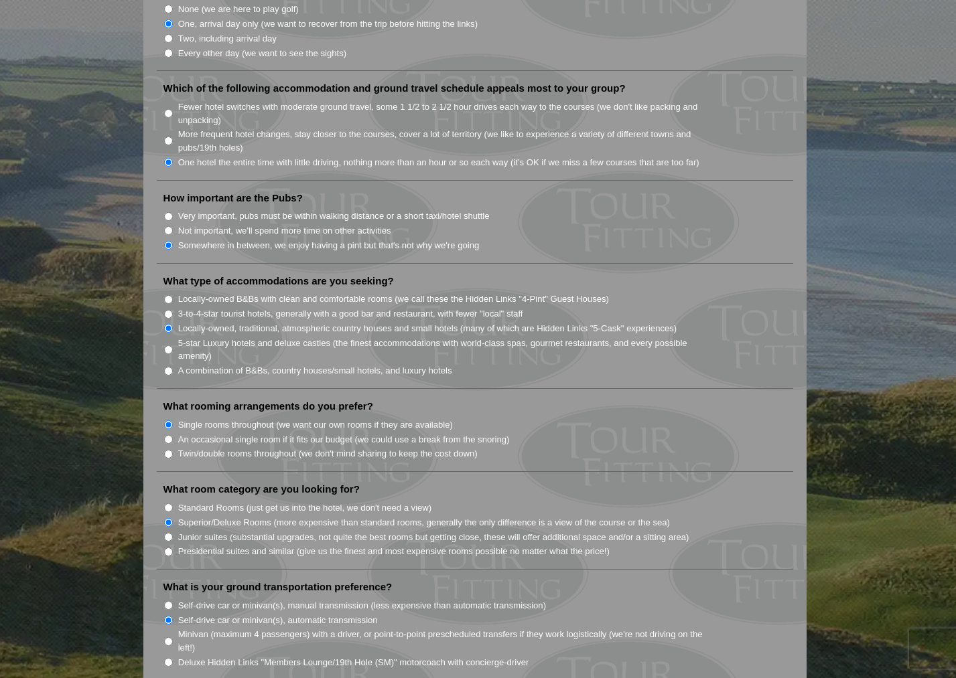
scroll to position [912, 0]
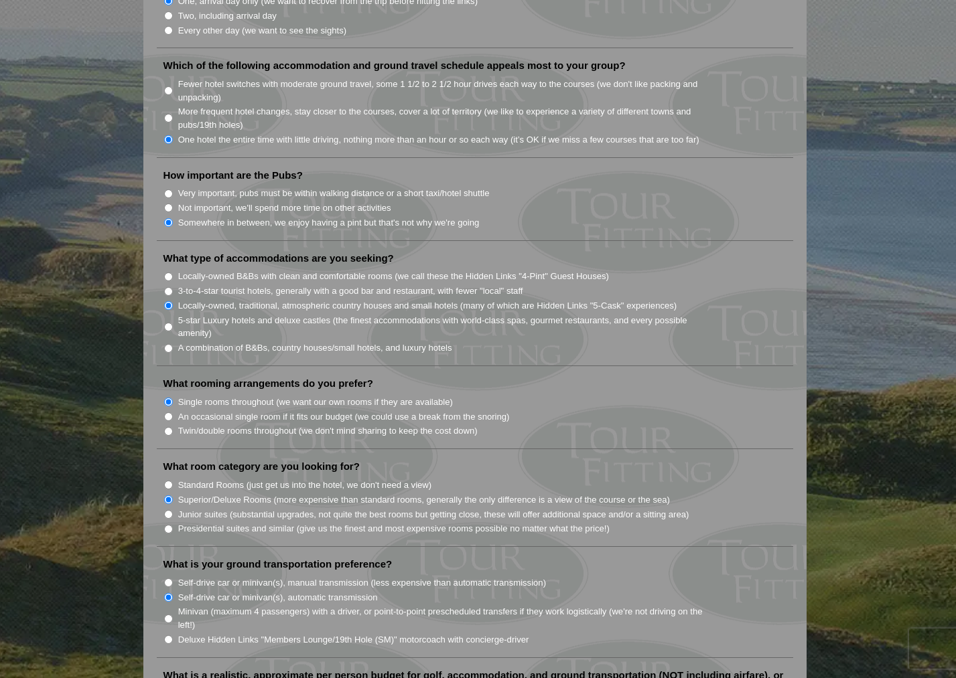
click at [168, 344] on input "A combination of B&Bs, country houses/small hotels, and luxury hotels" at bounding box center [168, 348] width 9 height 9
radio input "true"
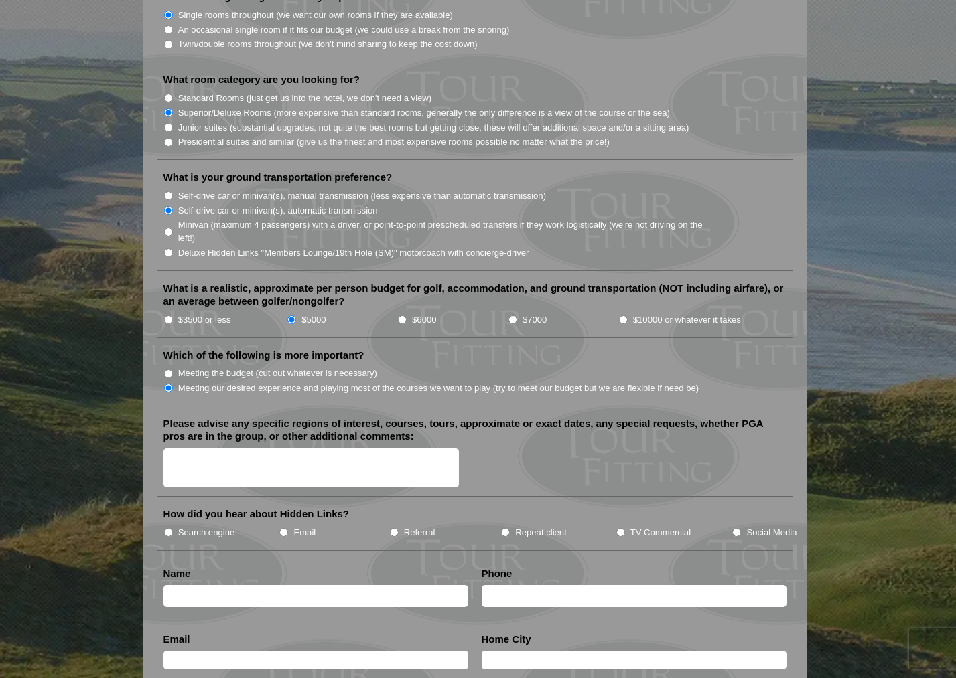
scroll to position [1302, 0]
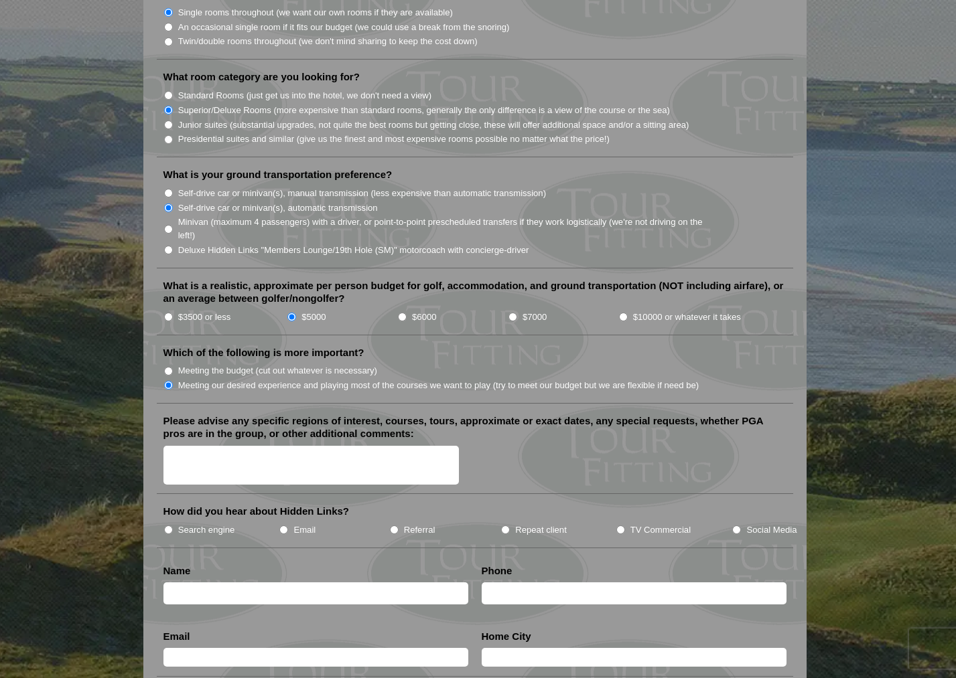
click at [400, 313] on input "$6000" at bounding box center [402, 317] width 9 height 9
radio input "true"
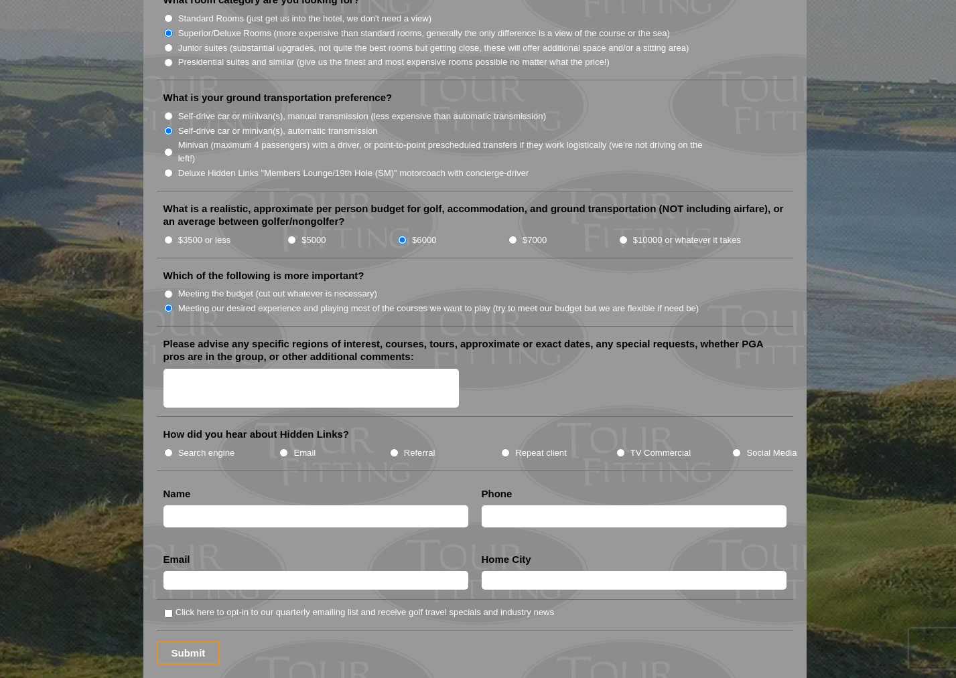
scroll to position [1382, 0]
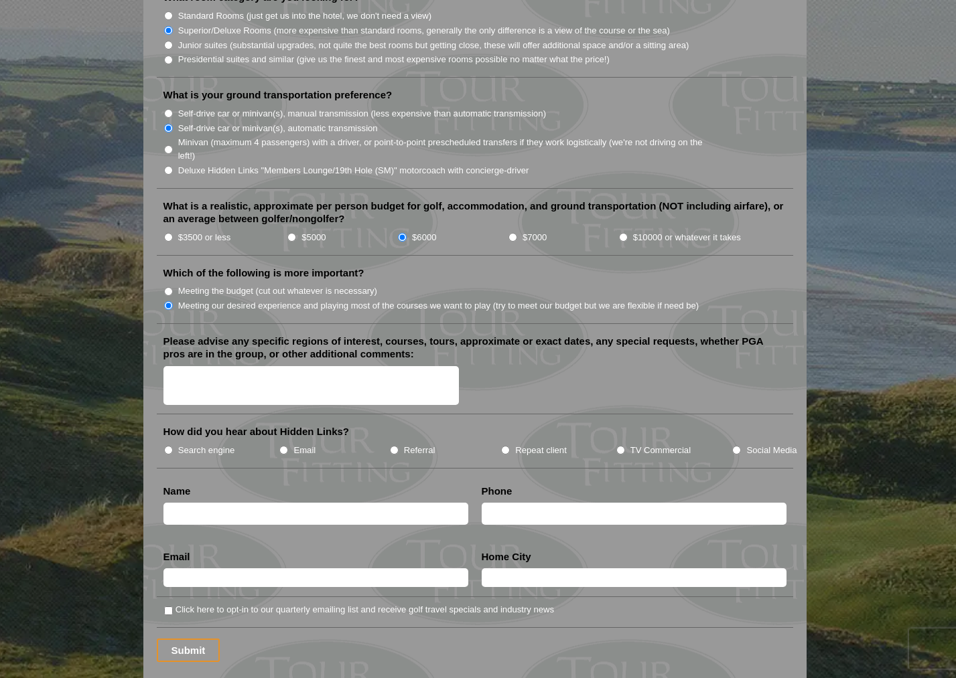
click at [170, 446] on input "Search engine" at bounding box center [168, 450] width 9 height 9
radio input "true"
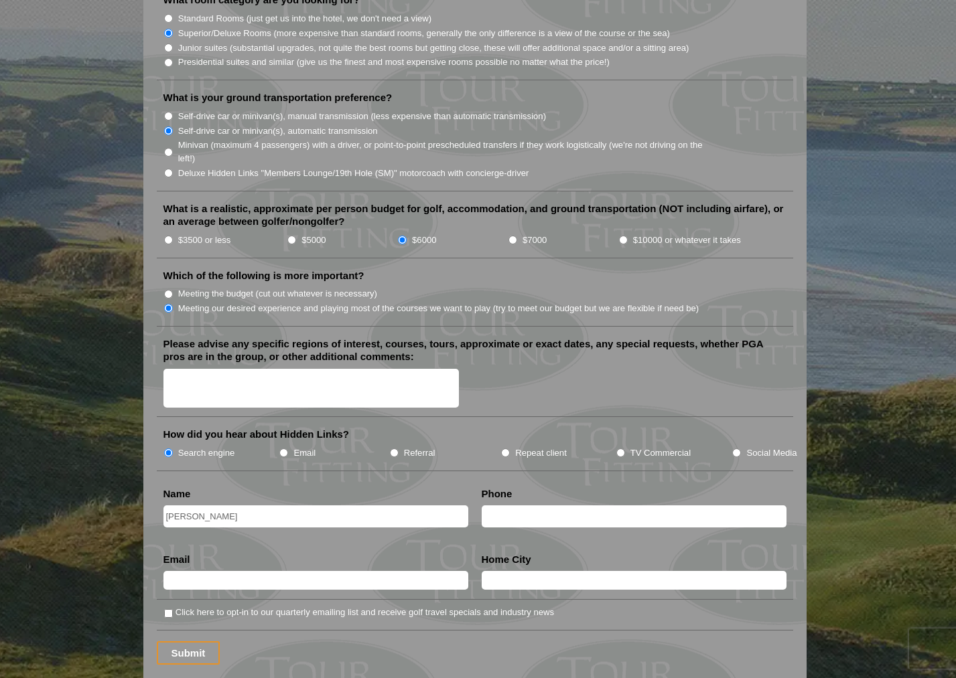
type input "[PERSON_NAME]"
drag, startPoint x: 504, startPoint y: 475, endPoint x: 502, endPoint y: 483, distance: 8.1
click at [503, 506] on input "778n 5876782" at bounding box center [634, 517] width 305 height 22
type input "7785876782"
drag, startPoint x: 304, startPoint y: 569, endPoint x: 279, endPoint y: 554, distance: 28.8
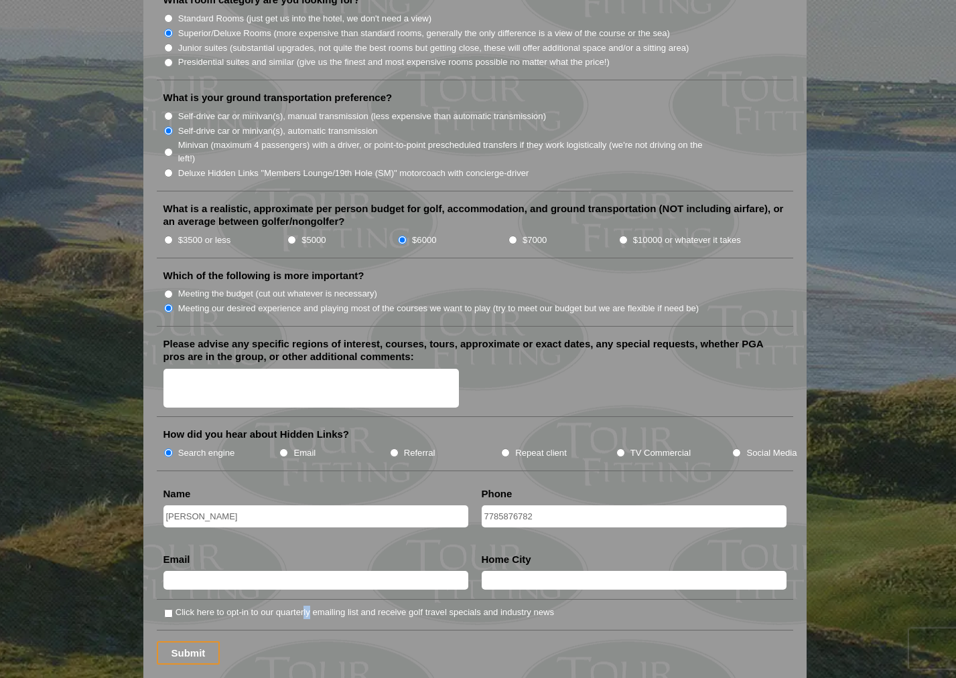
type input "[PERSON_NAME][EMAIL_ADDRESS][PERSON_NAME][PERSON_NAME][DOMAIN_NAME]"
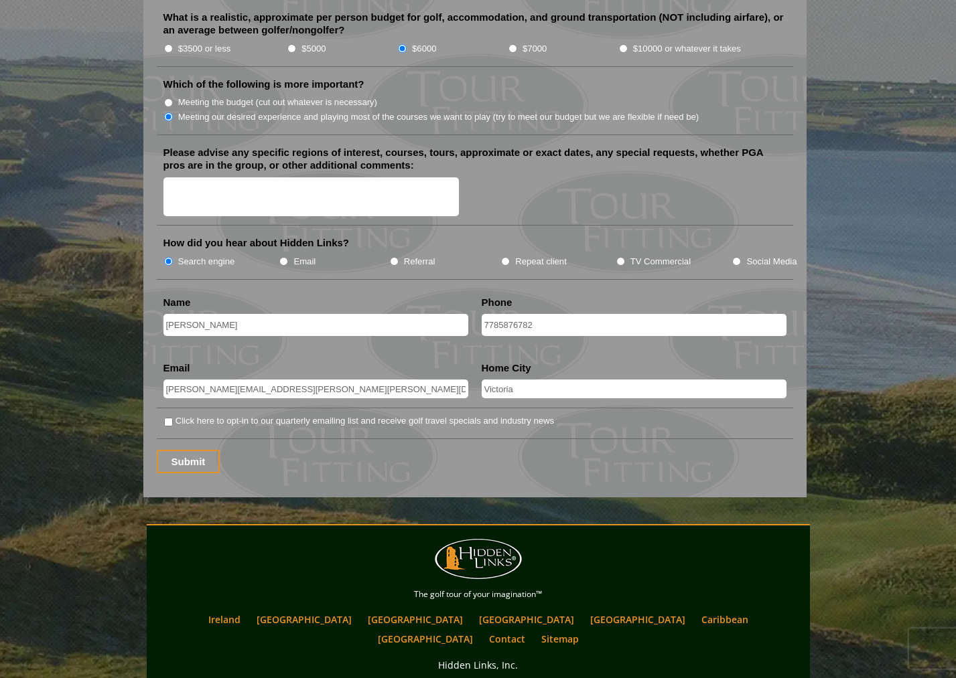
scroll to position [1661, 0]
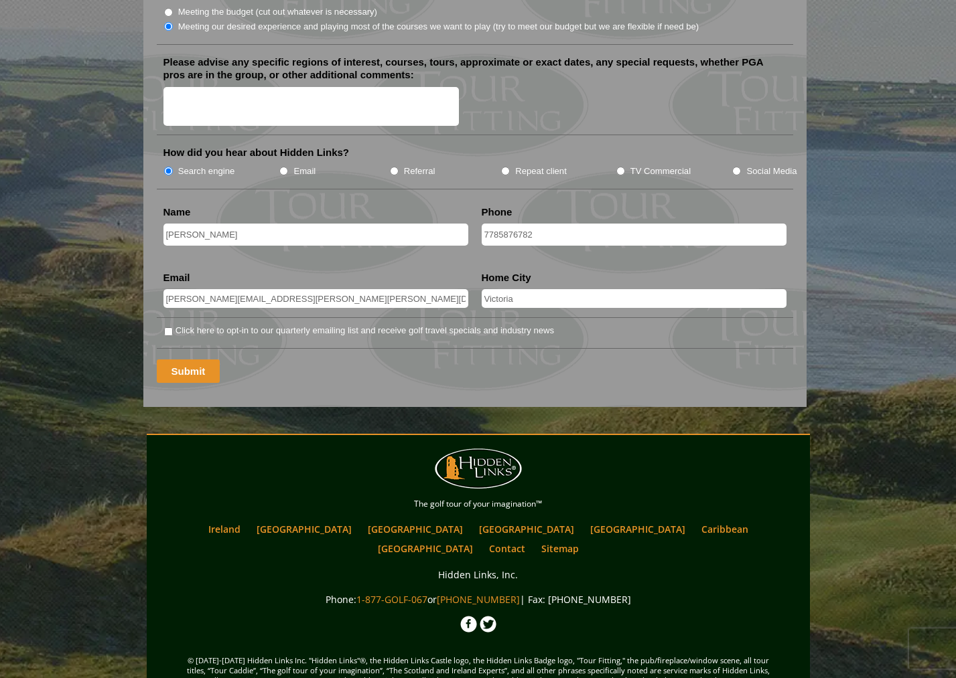
type input "Victoria"
click at [200, 360] on input "Submit" at bounding box center [189, 371] width 64 height 23
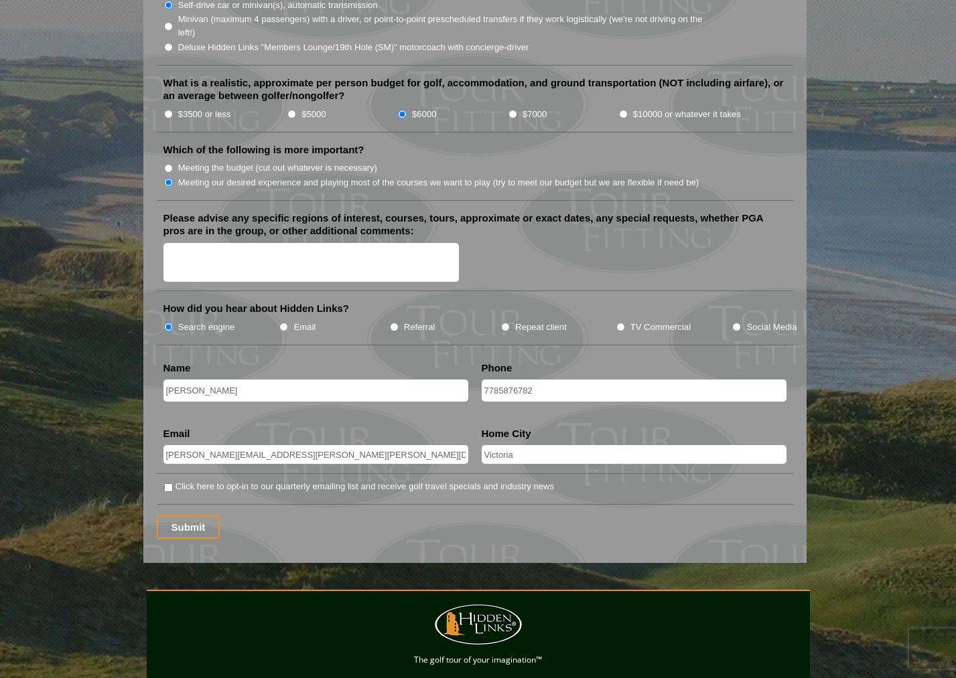
scroll to position [1595, 0]
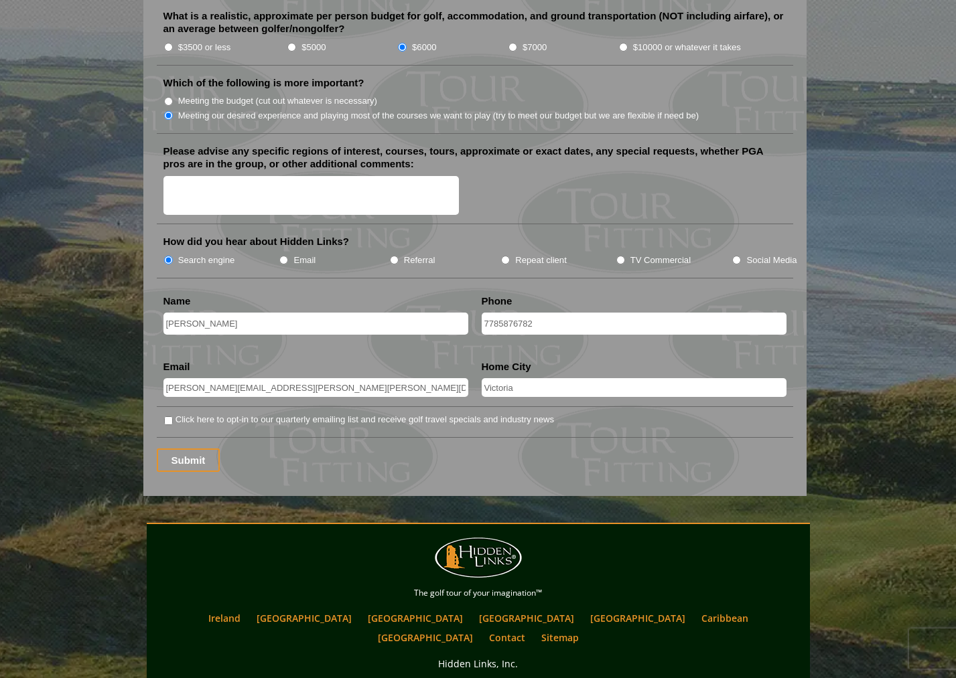
click at [167, 417] on input "Click here to opt-in to our quarterly emailing list and receive golf travel spe…" at bounding box center [168, 421] width 9 height 9
checkbox input "false"
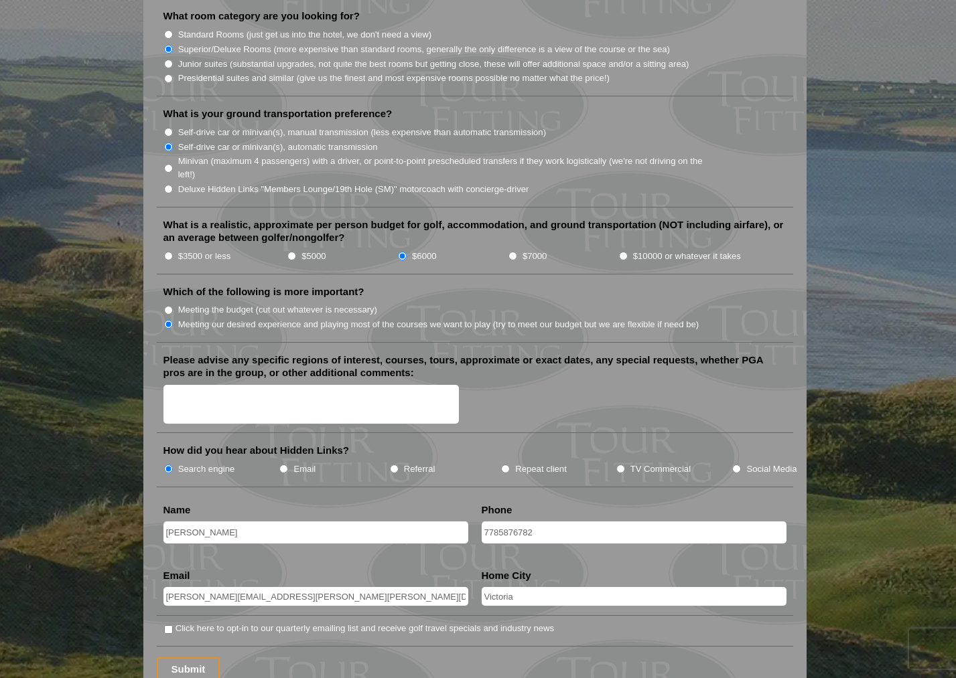
scroll to position [1684, 0]
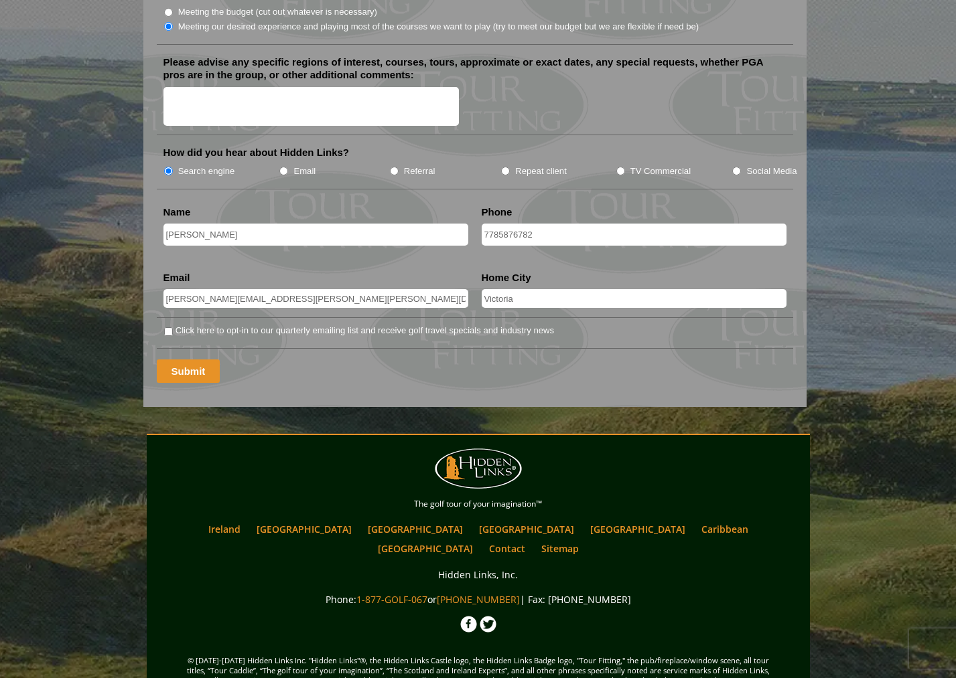
click at [179, 360] on input "Submit" at bounding box center [189, 371] width 64 height 23
